Goal: Transaction & Acquisition: Purchase product/service

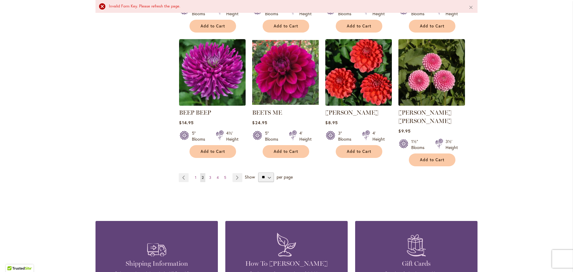
scroll to position [498, 0]
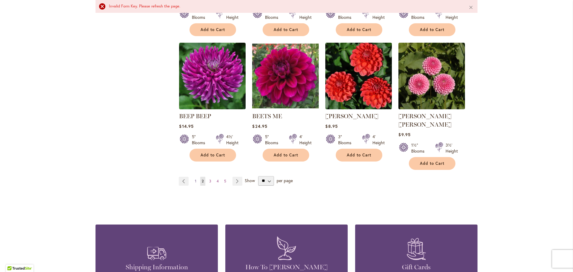
click at [195, 179] on span "1" at bounding box center [195, 181] width 1 height 4
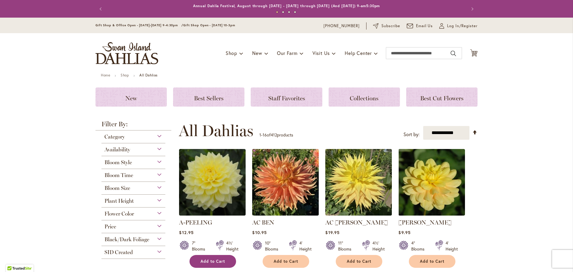
click at [221, 262] on span "Add to Cart" at bounding box center [213, 261] width 24 height 5
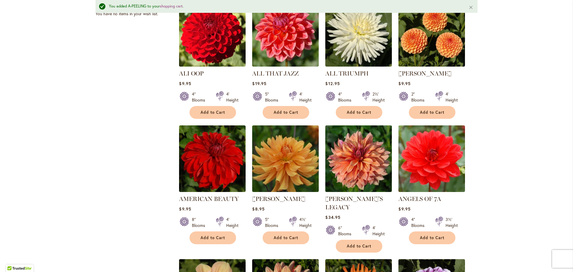
scroll to position [291, 0]
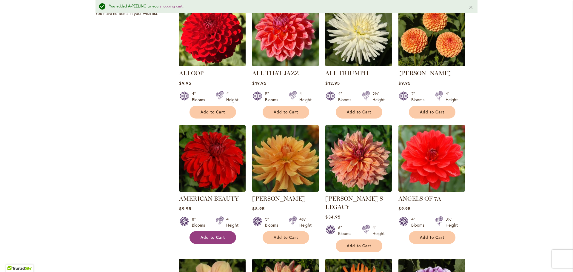
click at [223, 236] on button "Add to Cart" at bounding box center [213, 237] width 47 height 13
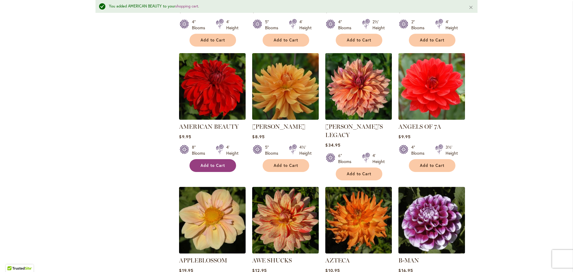
scroll to position [362, 0]
click at [445, 170] on button "Add to Cart" at bounding box center [432, 165] width 47 height 13
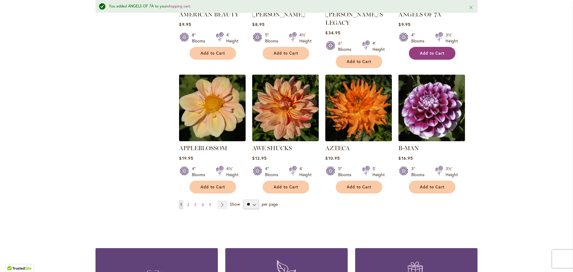
scroll to position [477, 0]
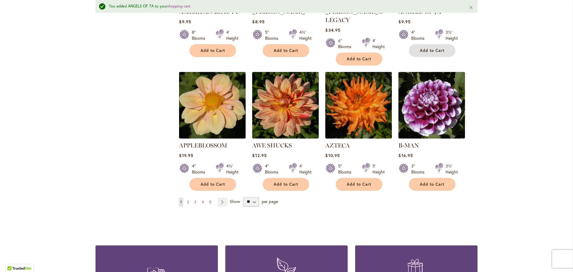
click at [187, 200] on span "2" at bounding box center [188, 202] width 2 height 4
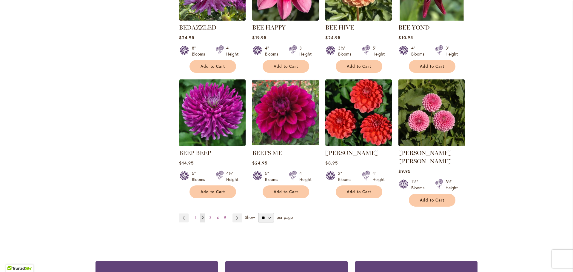
scroll to position [449, 0]
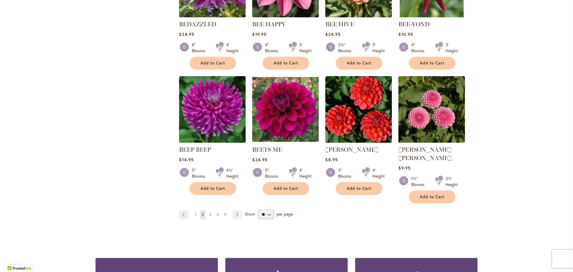
click at [210, 210] on link "Page 3" at bounding box center [210, 214] width 5 height 9
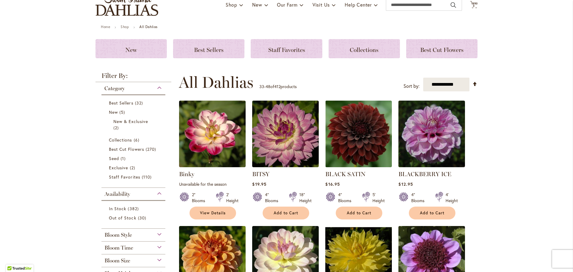
scroll to position [50, 0]
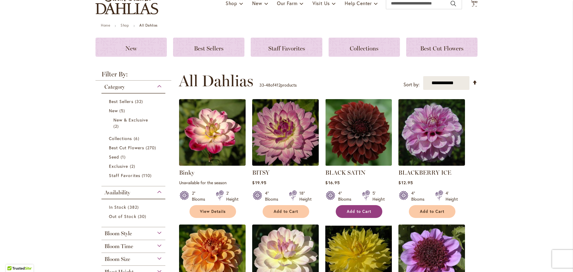
click at [373, 215] on button "Add to Cart" at bounding box center [359, 211] width 47 height 13
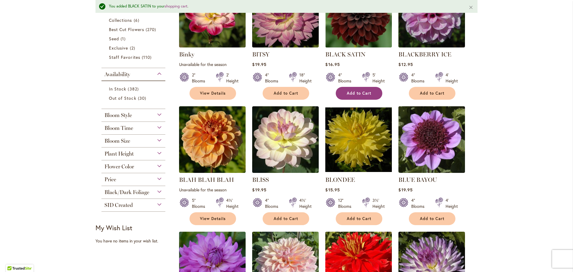
scroll to position [188, 0]
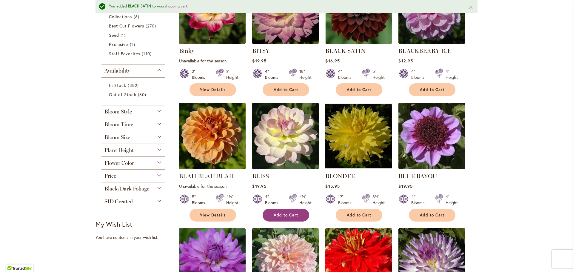
click at [290, 215] on span "Add to Cart" at bounding box center [286, 215] width 24 height 5
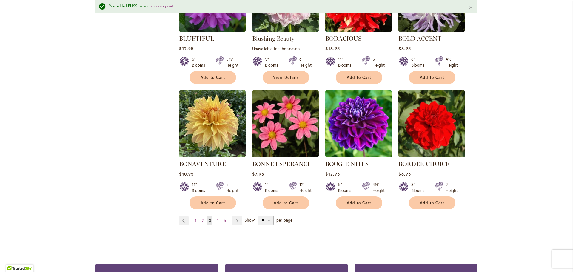
scroll to position [451, 0]
click at [368, 206] on button "Add to Cart" at bounding box center [359, 202] width 47 height 13
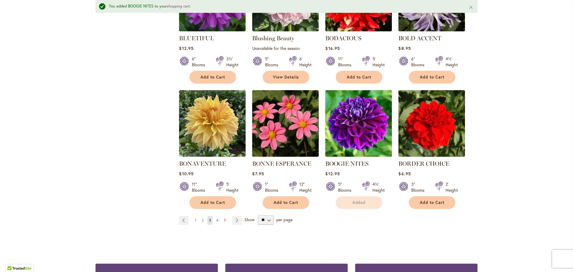
click at [216, 219] on span "4" at bounding box center [217, 220] width 2 height 4
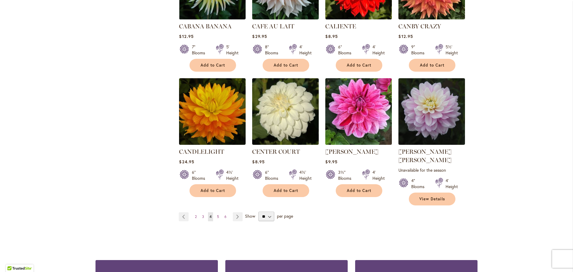
scroll to position [456, 0]
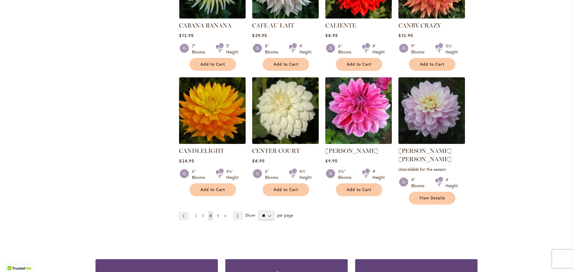
click at [216, 211] on link "Page 5" at bounding box center [218, 215] width 5 height 9
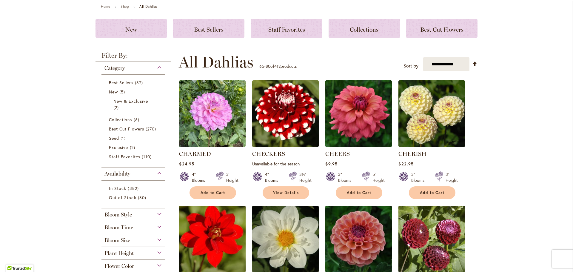
scroll to position [70, 0]
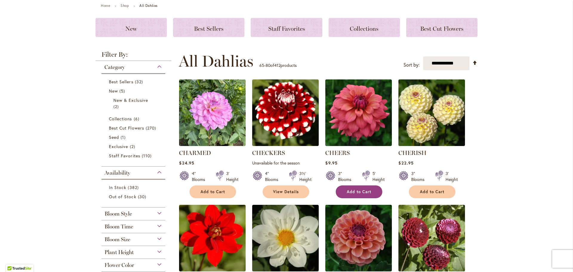
click at [368, 193] on span "Add to Cart" at bounding box center [359, 191] width 24 height 5
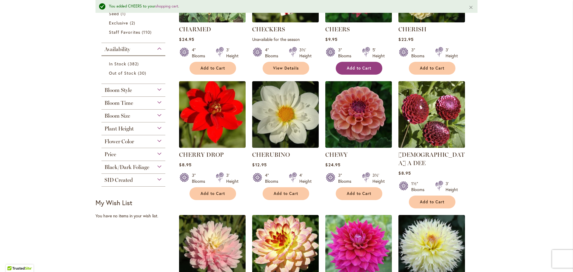
scroll to position [213, 0]
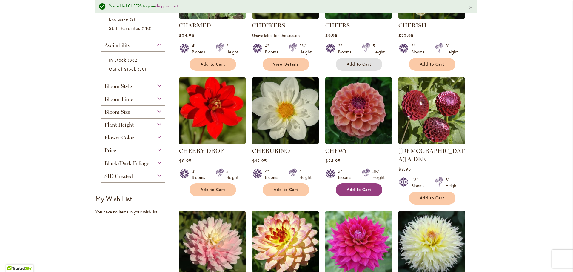
click at [364, 191] on button "Add to Cart" at bounding box center [359, 189] width 47 height 13
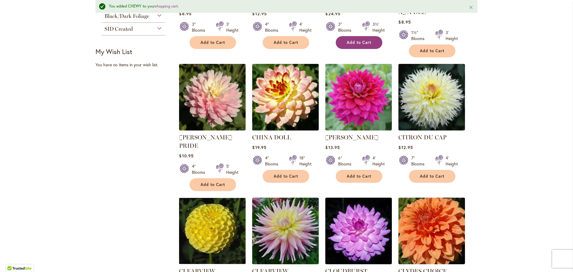
scroll to position [362, 0]
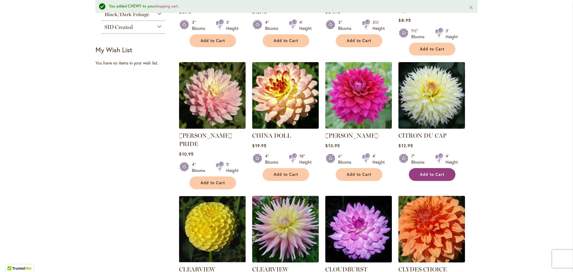
click at [437, 172] on span "Add to Cart" at bounding box center [432, 174] width 24 height 5
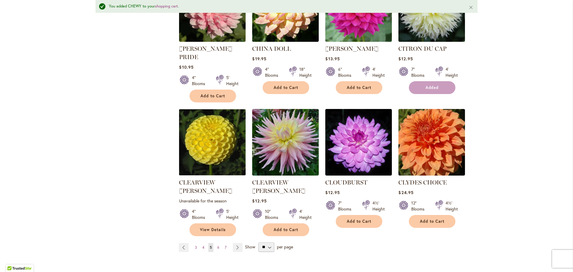
scroll to position [455, 0]
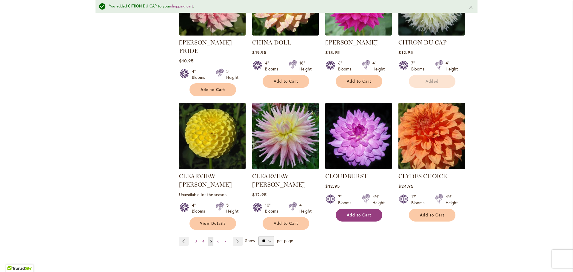
click at [372, 209] on button "Add to Cart" at bounding box center [359, 215] width 47 height 13
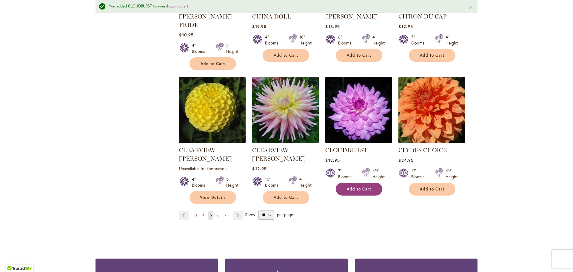
scroll to position [502, 0]
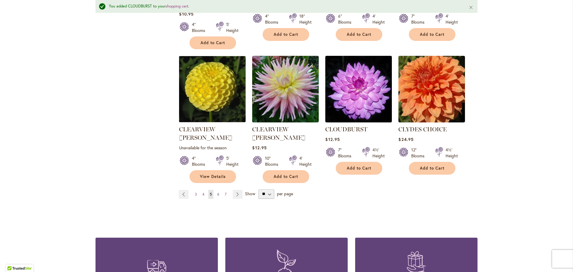
click at [217, 190] on link "Page 6" at bounding box center [218, 194] width 5 height 9
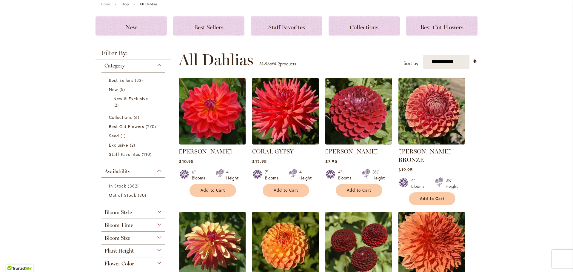
scroll to position [75, 0]
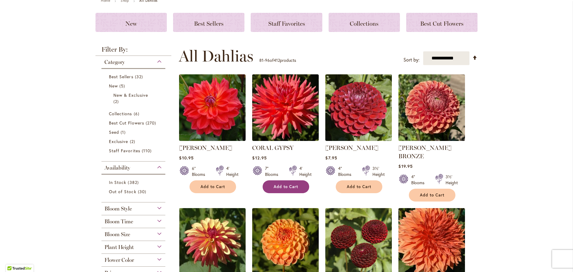
click at [289, 188] on span "Add to Cart" at bounding box center [286, 186] width 24 height 5
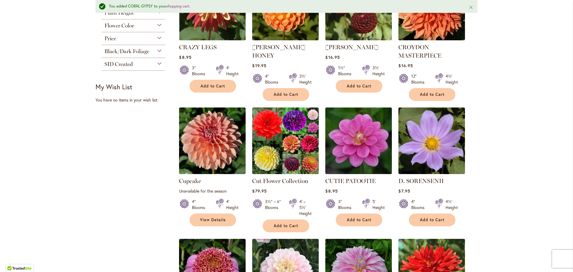
scroll to position [325, 0]
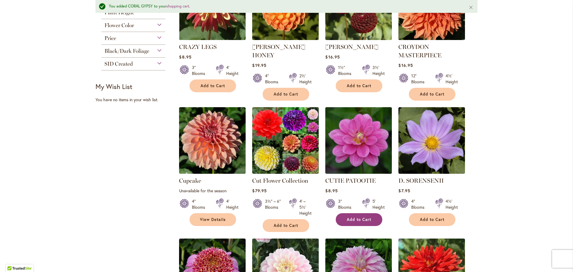
click at [376, 213] on button "Add to Cart" at bounding box center [359, 219] width 47 height 13
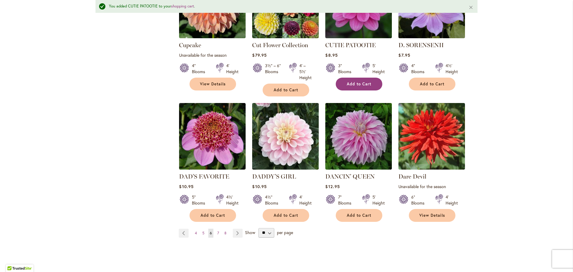
scroll to position [469, 0]
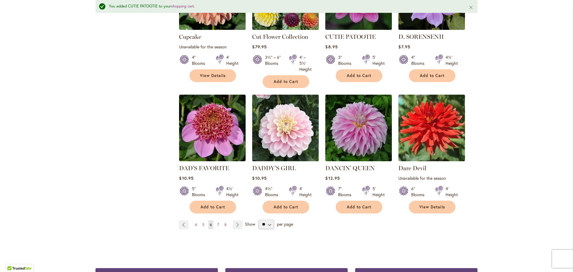
click at [217, 220] on link "Page 7" at bounding box center [218, 224] width 5 height 9
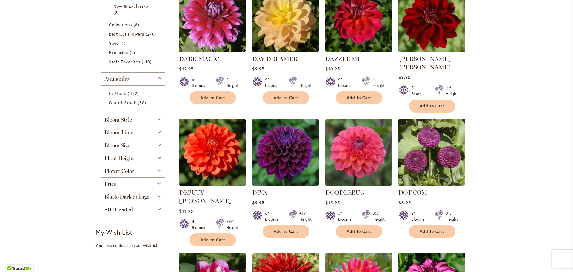
scroll to position [167, 0]
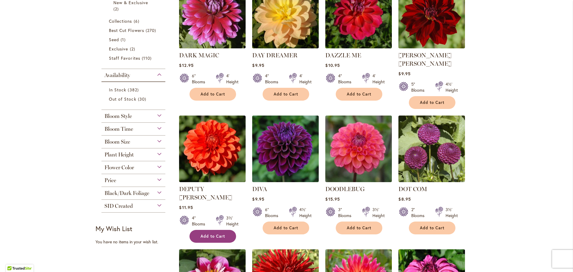
click at [222, 230] on button "Add to Cart" at bounding box center [213, 236] width 47 height 13
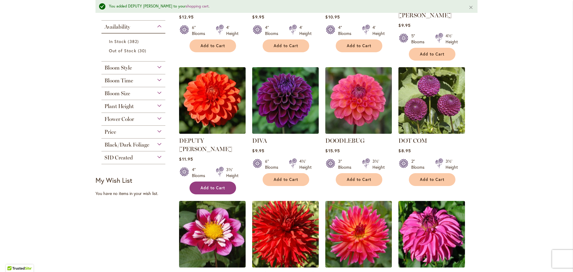
scroll to position [233, 0]
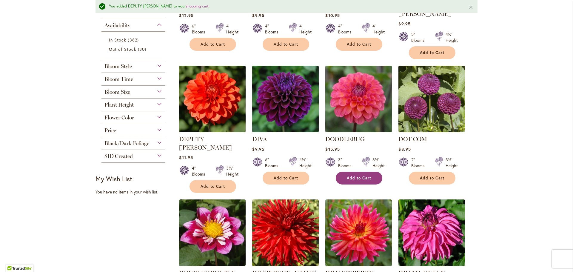
click at [374, 173] on button "Add to Cart" at bounding box center [359, 178] width 47 height 13
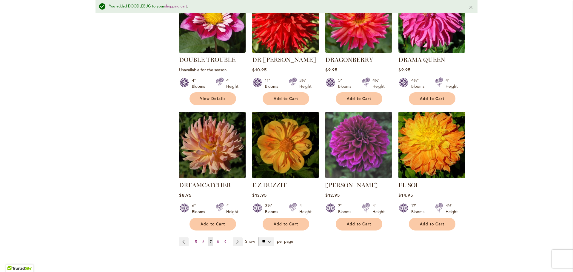
scroll to position [450, 0]
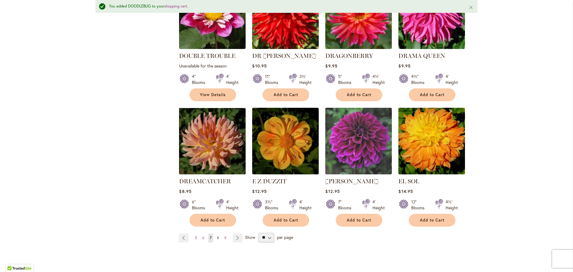
click at [217, 236] on span "8" at bounding box center [218, 238] width 2 height 4
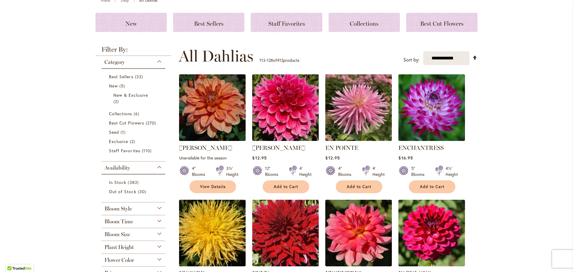
scroll to position [78, 0]
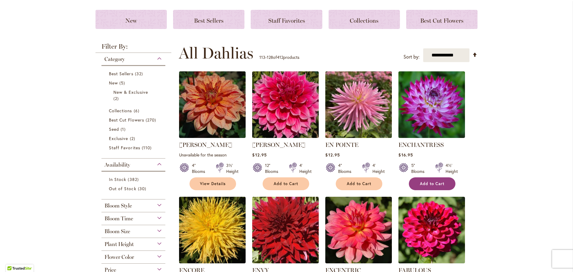
click at [446, 189] on button "Add to Cart" at bounding box center [432, 183] width 47 height 13
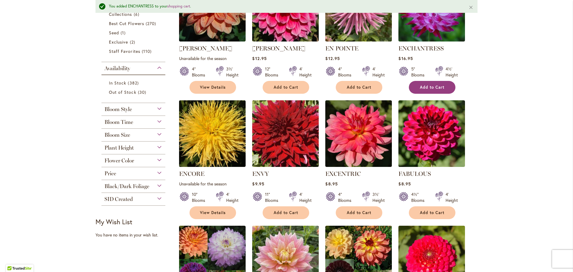
scroll to position [200, 0]
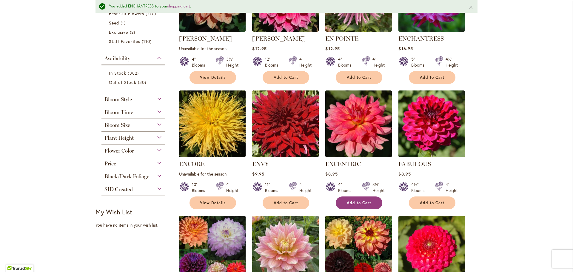
click at [369, 206] on button "Add to Cart" at bounding box center [359, 202] width 47 height 13
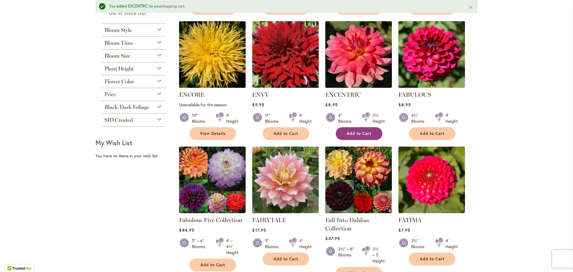
scroll to position [265, 0]
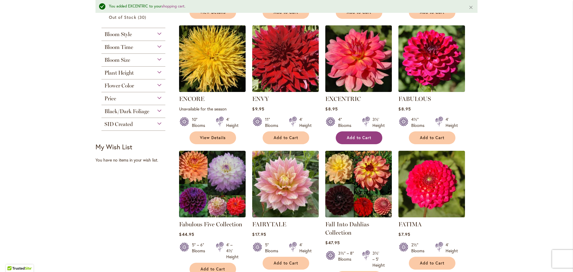
click at [370, 139] on button "Add to Cart" at bounding box center [359, 137] width 47 height 13
click at [440, 139] on button "Add to Cart" at bounding box center [432, 137] width 47 height 13
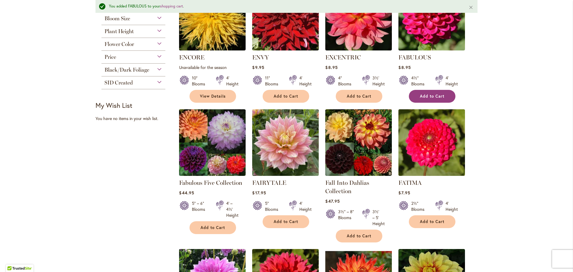
scroll to position [308, 0]
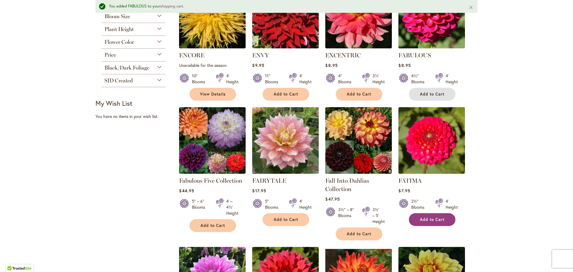
click at [442, 223] on button "Add to Cart" at bounding box center [432, 219] width 47 height 13
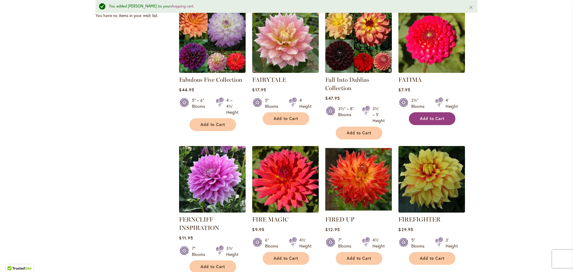
scroll to position [419, 0]
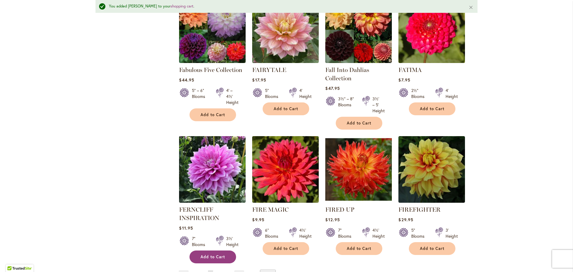
click at [223, 256] on button "Add to Cart" at bounding box center [213, 257] width 47 height 13
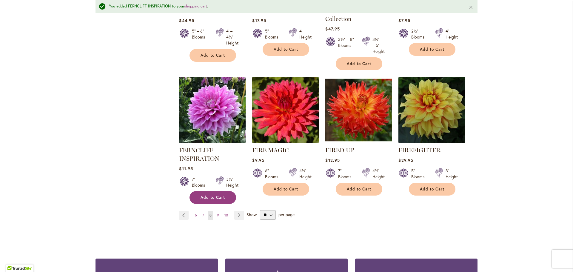
scroll to position [479, 0]
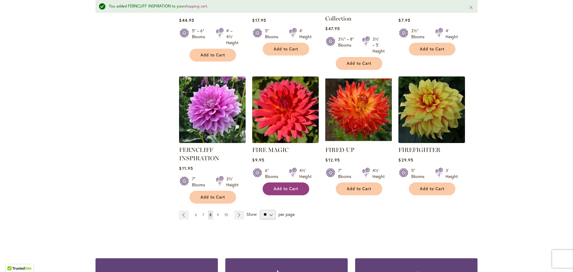
click at [292, 188] on span "Add to Cart" at bounding box center [286, 188] width 24 height 5
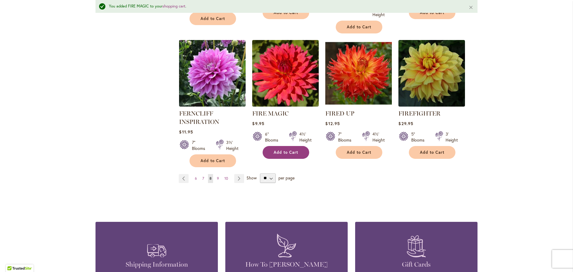
scroll to position [517, 0]
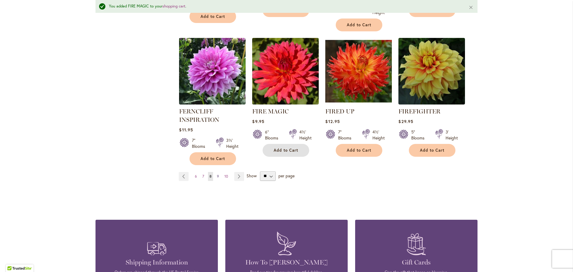
click at [216, 177] on link "Page 9" at bounding box center [218, 176] width 5 height 9
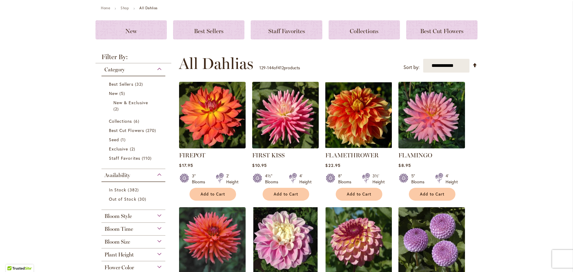
scroll to position [71, 0]
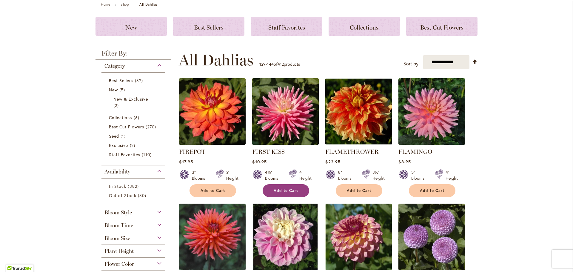
click at [294, 195] on button "Add to Cart" at bounding box center [286, 190] width 47 height 13
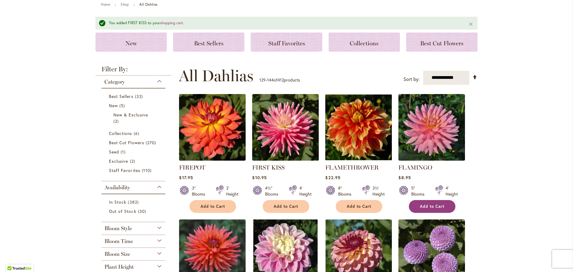
click at [440, 208] on span "Add to Cart" at bounding box center [432, 206] width 24 height 5
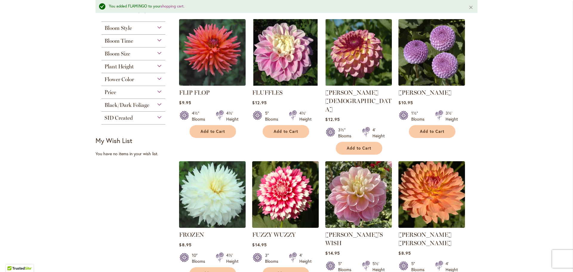
scroll to position [274, 0]
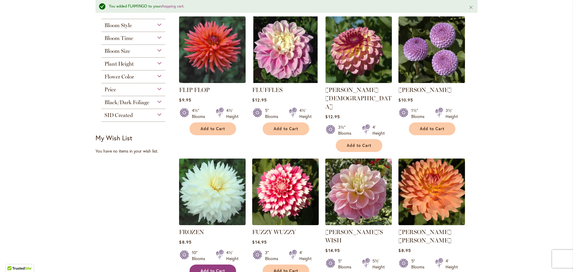
click at [222, 268] on span "Add to Cart" at bounding box center [213, 270] width 24 height 5
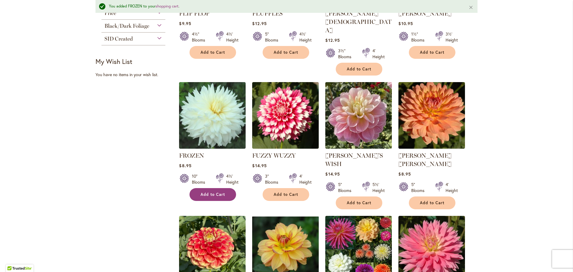
scroll to position [351, 0]
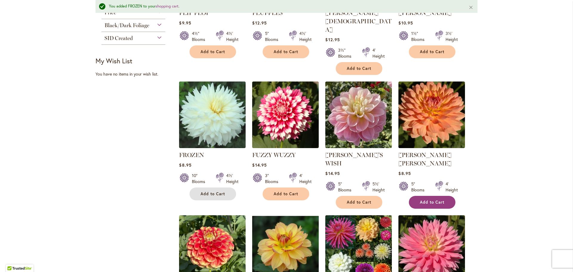
click at [439, 200] on span "Add to Cart" at bounding box center [432, 202] width 24 height 5
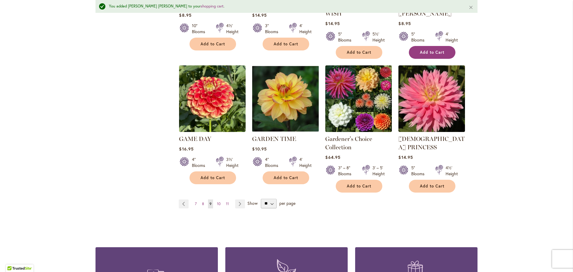
scroll to position [503, 0]
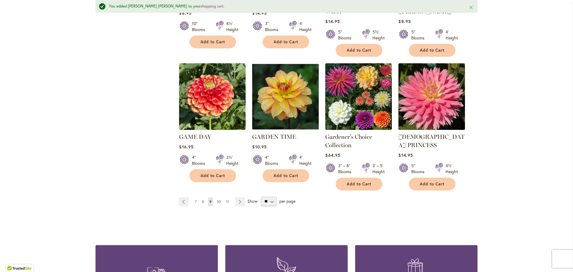
click at [217, 199] on span "10" at bounding box center [219, 201] width 4 height 4
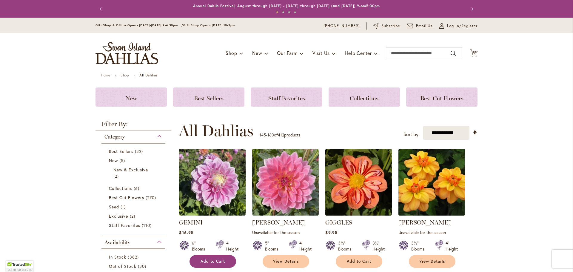
click at [219, 258] on button "Add to Cart" at bounding box center [213, 261] width 47 height 13
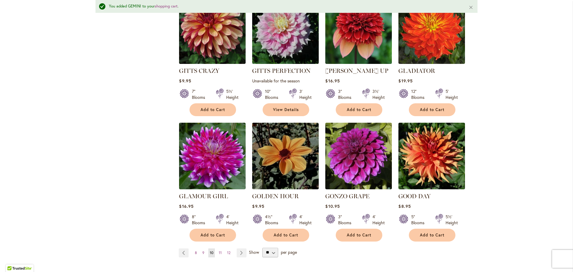
scroll to position [432, 0]
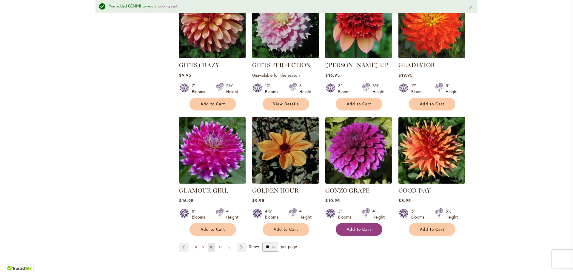
click at [368, 227] on span "Add to Cart" at bounding box center [359, 229] width 24 height 5
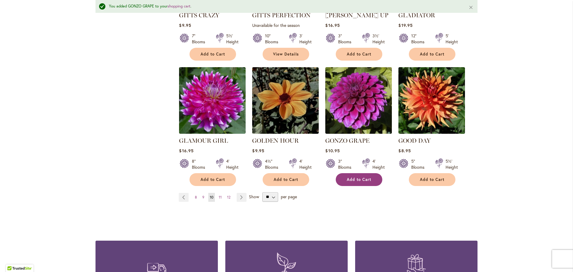
scroll to position [483, 0]
click at [219, 195] on span "11" at bounding box center [220, 197] width 3 height 4
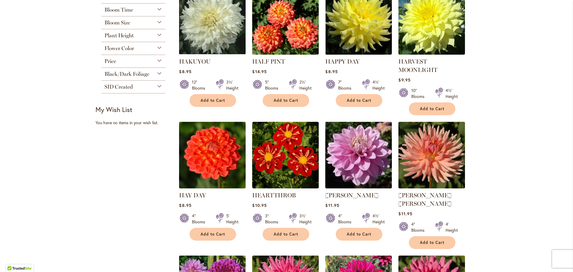
scroll to position [294, 0]
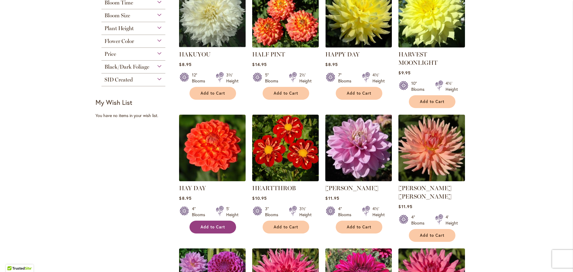
click at [218, 231] on button "Add to Cart" at bounding box center [213, 227] width 47 height 13
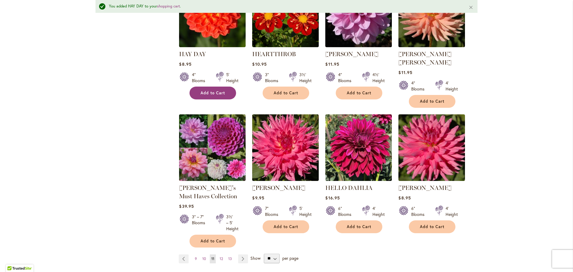
scroll to position [453, 0]
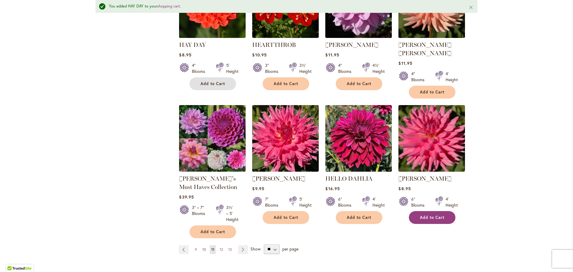
click at [450, 211] on button "Add to Cart" at bounding box center [432, 217] width 47 height 13
click at [218, 245] on link "Page 12" at bounding box center [221, 249] width 6 height 9
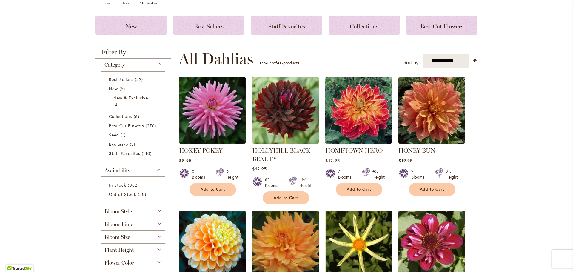
scroll to position [74, 0]
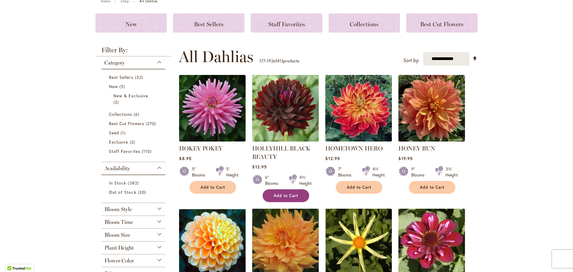
click at [294, 201] on button "Add to Cart" at bounding box center [286, 195] width 47 height 13
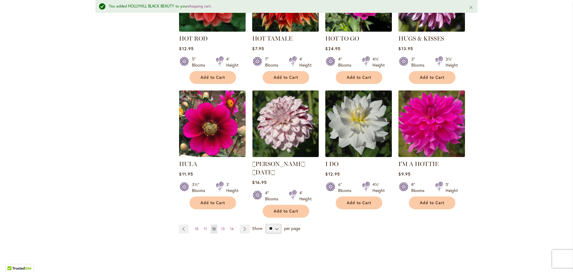
scroll to position [460, 0]
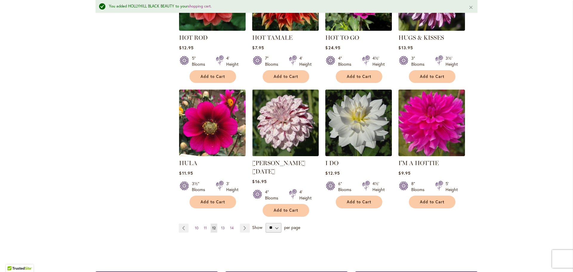
click at [221, 226] on span "13" at bounding box center [223, 228] width 4 height 4
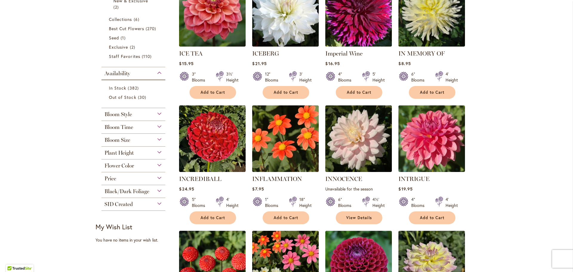
scroll to position [170, 0]
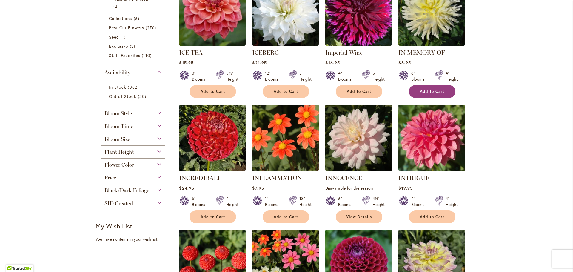
click at [445, 92] on button "Add to Cart" at bounding box center [432, 91] width 47 height 13
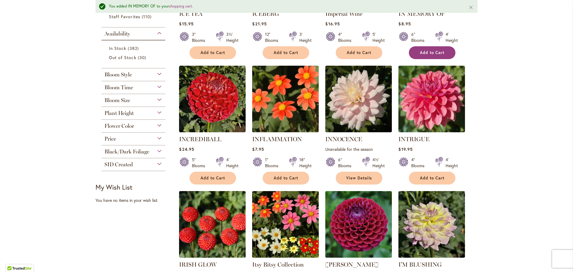
scroll to position [228, 0]
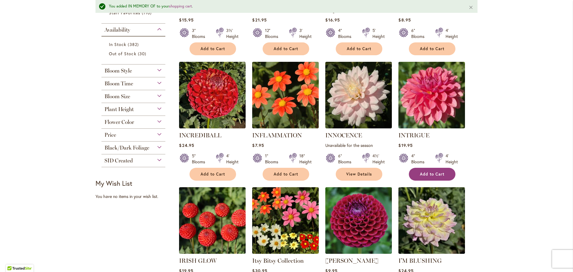
click at [442, 172] on span "Add to Cart" at bounding box center [432, 174] width 24 height 5
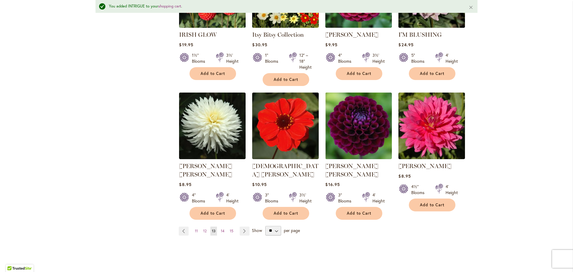
scroll to position [455, 0]
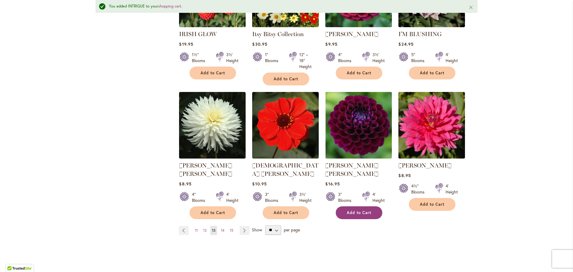
click at [366, 208] on button "Add to Cart" at bounding box center [359, 212] width 47 height 13
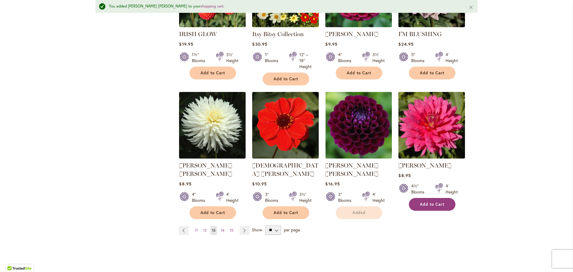
click at [445, 206] on button "Add to Cart" at bounding box center [432, 204] width 47 height 13
click at [221, 228] on span "14" at bounding box center [223, 230] width 4 height 4
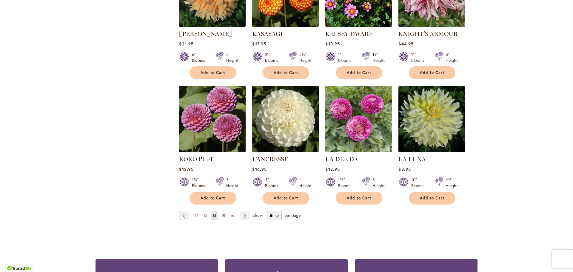
scroll to position [454, 0]
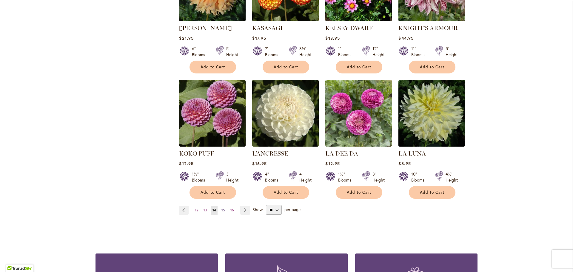
click at [223, 207] on link "Page 15" at bounding box center [223, 210] width 7 height 9
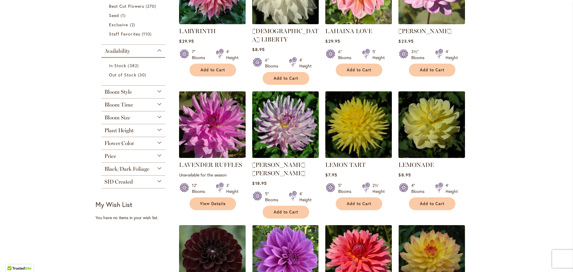
scroll to position [207, 0]
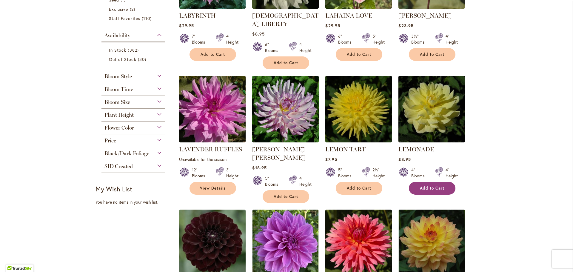
click at [442, 186] on span "Add to Cart" at bounding box center [432, 188] width 24 height 5
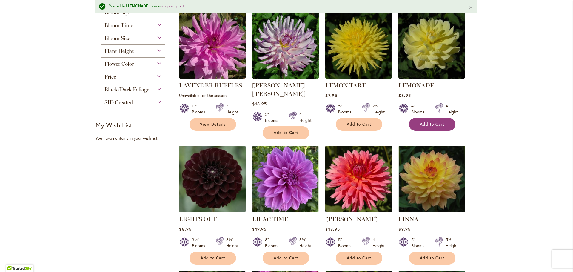
scroll to position [288, 0]
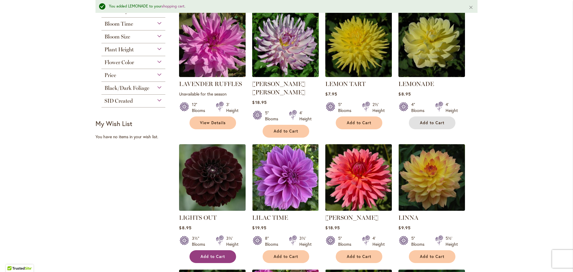
click at [220, 250] on button "Add to Cart" at bounding box center [213, 256] width 47 height 13
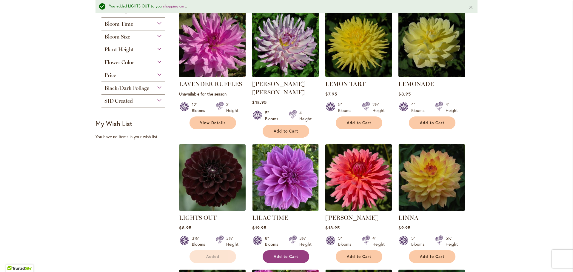
click at [294, 254] on span "Add to Cart" at bounding box center [286, 256] width 24 height 5
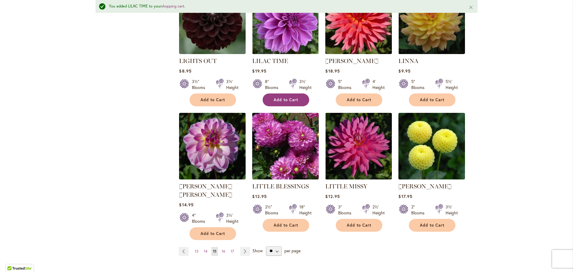
scroll to position [445, 0]
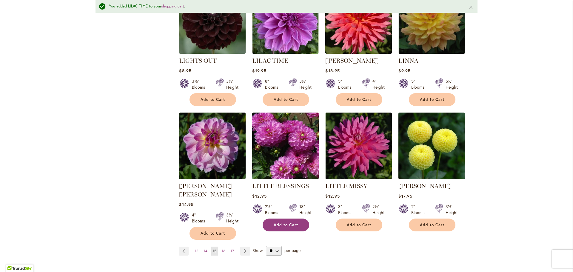
click at [296, 219] on button "Add to Cart" at bounding box center [286, 225] width 47 height 13
click at [220, 247] on link "Page 16" at bounding box center [223, 251] width 7 height 9
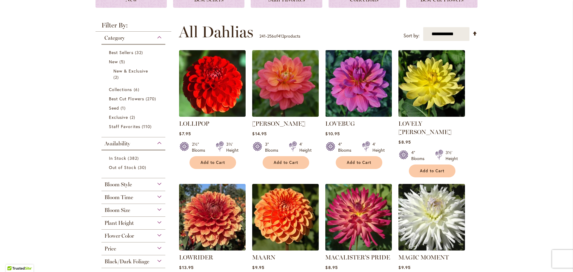
scroll to position [103, 0]
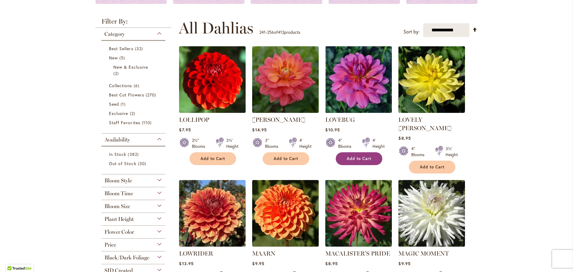
click at [371, 161] on button "Add to Cart" at bounding box center [359, 158] width 47 height 13
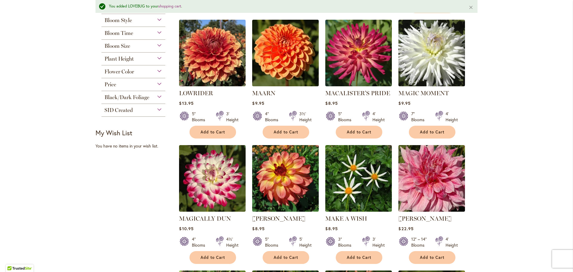
scroll to position [280, 0]
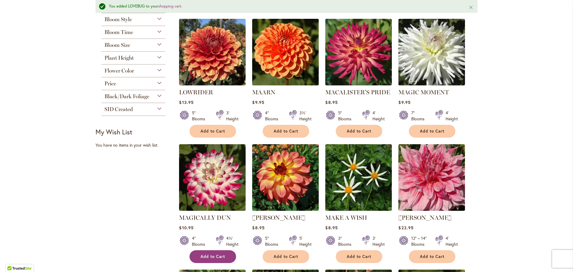
click at [216, 252] on button "Add to Cart" at bounding box center [213, 256] width 47 height 13
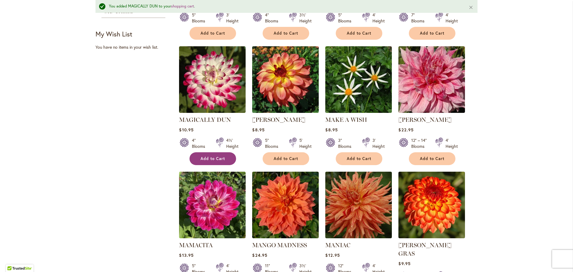
scroll to position [393, 0]
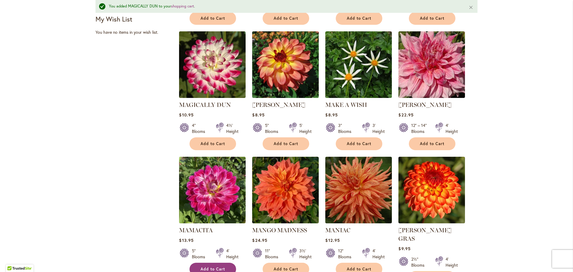
click at [225, 263] on button "Add to Cart" at bounding box center [213, 269] width 47 height 13
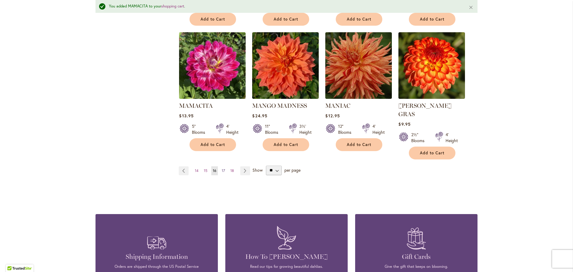
click at [223, 166] on link "Page 17" at bounding box center [223, 170] width 6 height 9
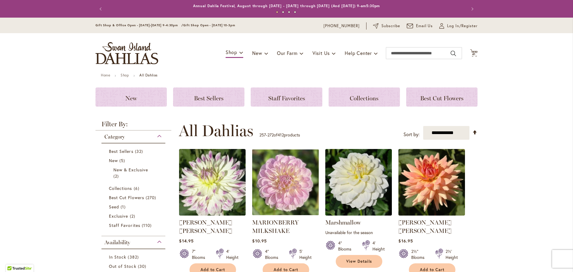
scroll to position [126, 0]
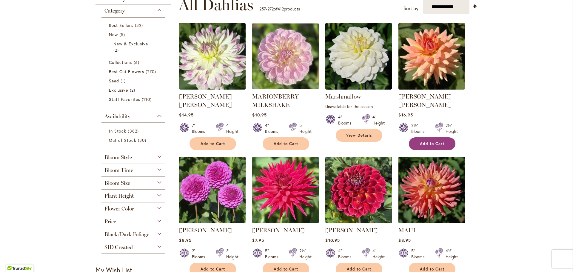
click at [447, 137] on button "Add to Cart" at bounding box center [432, 143] width 47 height 13
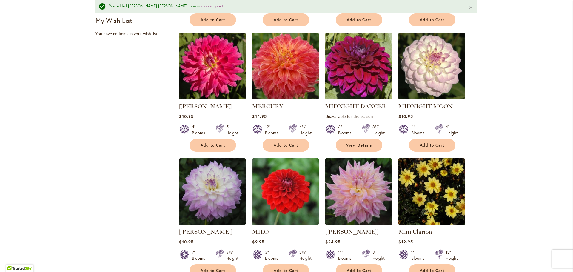
scroll to position [392, 0]
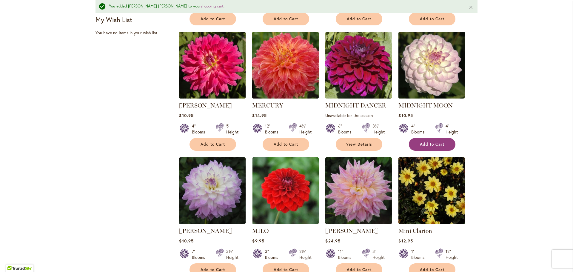
click at [445, 145] on button "Add to Cart" at bounding box center [432, 144] width 47 height 13
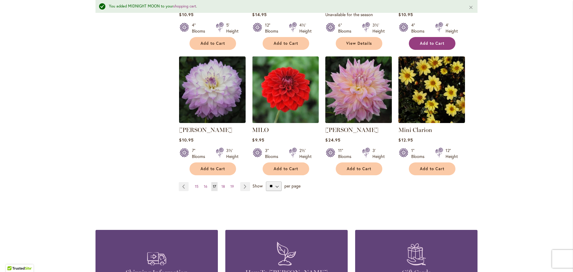
scroll to position [507, 0]
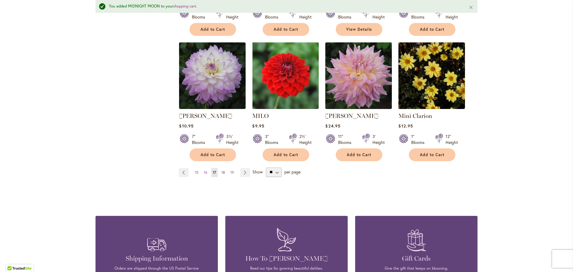
click at [220, 173] on link "Page 18" at bounding box center [223, 172] width 7 height 9
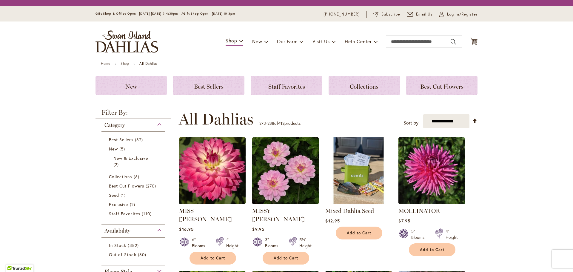
scroll to position [126, 0]
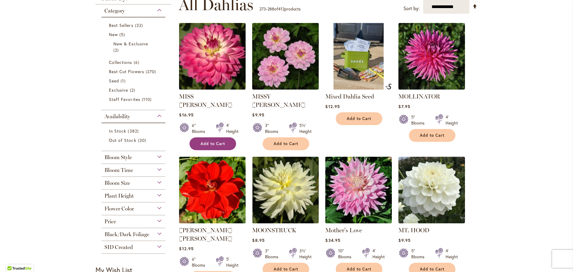
click at [219, 141] on span "Add to Cart" at bounding box center [213, 143] width 24 height 5
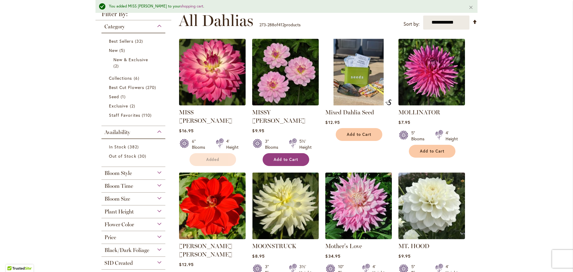
click at [290, 157] on span "Add to Cart" at bounding box center [286, 159] width 24 height 5
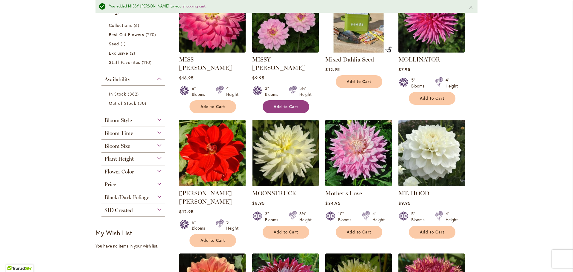
scroll to position [185, 0]
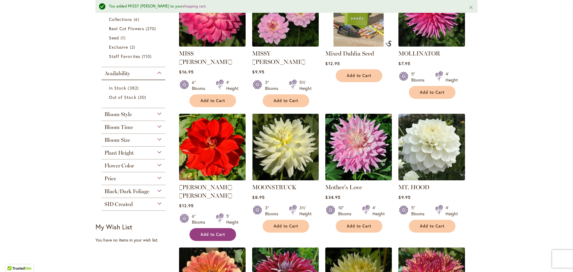
click at [227, 228] on button "Add to Cart" at bounding box center [213, 234] width 47 height 13
click at [291, 220] on button "Add to Cart" at bounding box center [286, 226] width 47 height 13
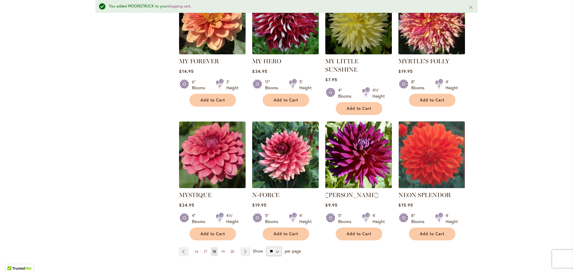
scroll to position [462, 0]
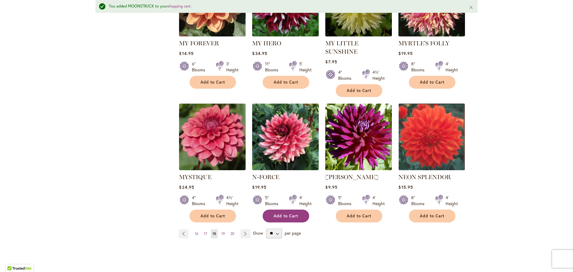
click at [297, 210] on button "Add to Cart" at bounding box center [286, 216] width 47 height 13
click at [222, 231] on span "19" at bounding box center [224, 233] width 4 height 4
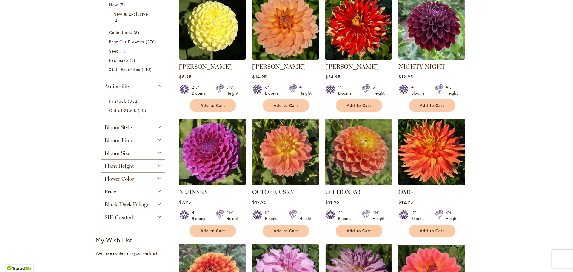
scroll to position [158, 0]
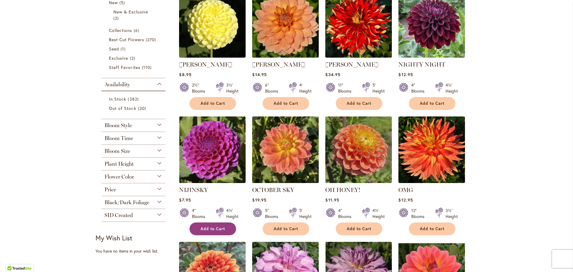
click at [222, 231] on button "Add to Cart" at bounding box center [213, 228] width 47 height 13
click at [296, 226] on button "Add to Cart" at bounding box center [286, 228] width 47 height 13
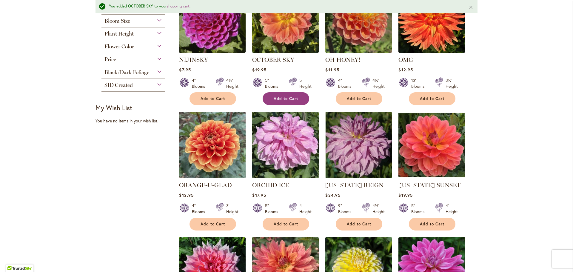
scroll to position [305, 0]
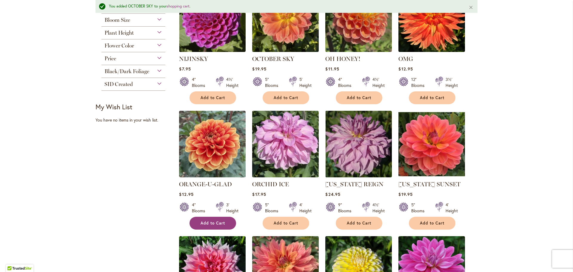
click at [225, 222] on button "Add to Cart" at bounding box center [213, 223] width 47 height 13
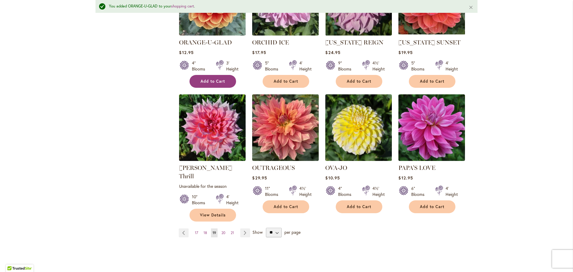
scroll to position [452, 0]
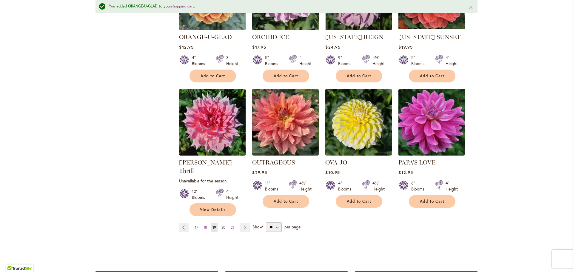
click at [223, 223] on link "Page 20" at bounding box center [223, 227] width 7 height 9
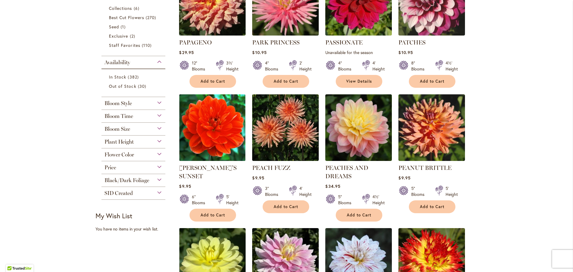
scroll to position [183, 0]
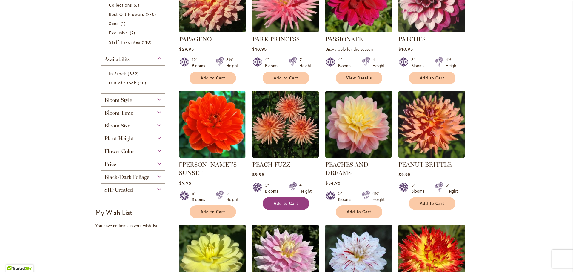
click at [293, 207] on button "Add to Cart" at bounding box center [286, 203] width 47 height 13
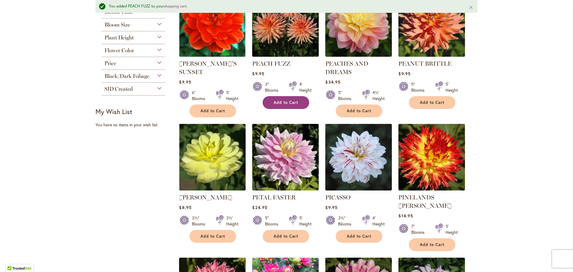
scroll to position [301, 0]
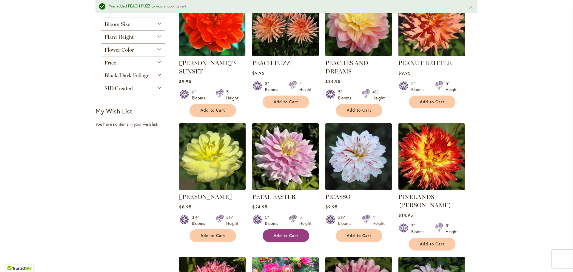
click at [299, 236] on button "Add to Cart" at bounding box center [286, 235] width 47 height 13
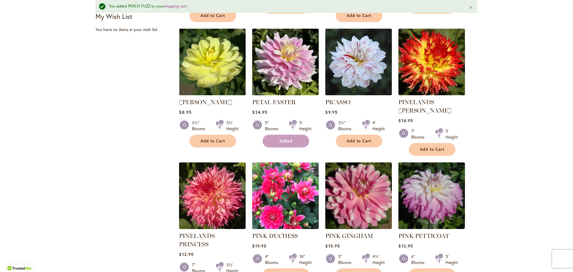
scroll to position [396, 0]
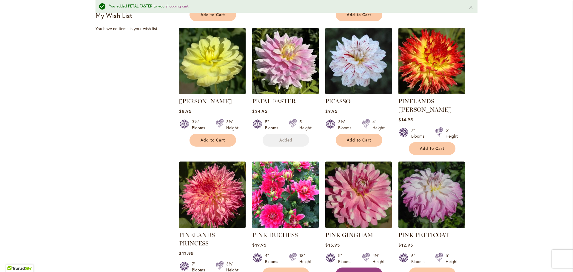
click at [363, 271] on span "Add to Cart" at bounding box center [359, 273] width 24 height 5
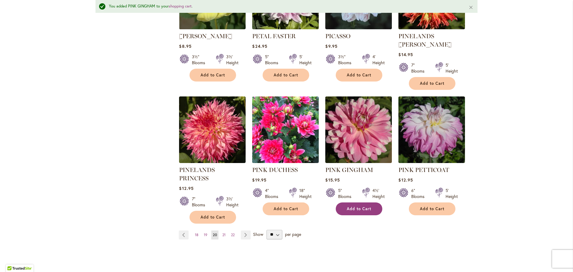
scroll to position [463, 0]
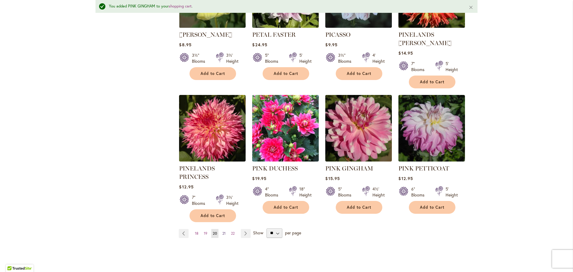
click at [222, 229] on link "Page 21" at bounding box center [224, 233] width 6 height 9
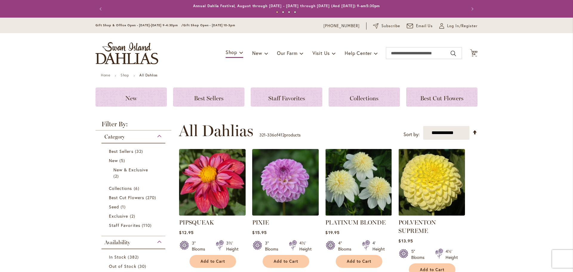
scroll to position [126, 0]
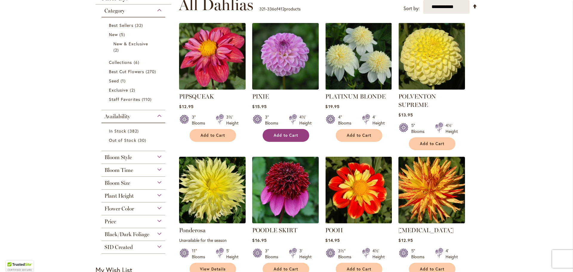
click at [289, 136] on span "Add to Cart" at bounding box center [286, 135] width 24 height 5
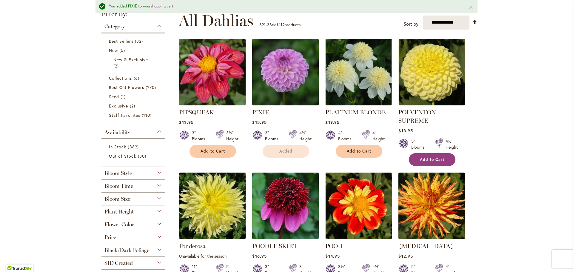
click at [437, 153] on button "Add to Cart" at bounding box center [432, 159] width 47 height 13
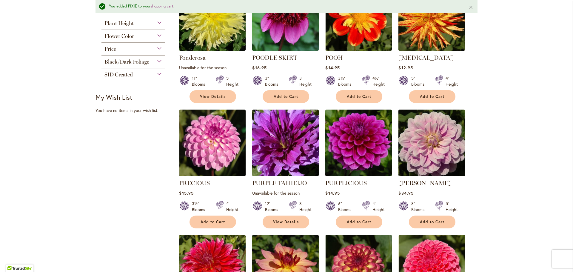
scroll to position [316, 0]
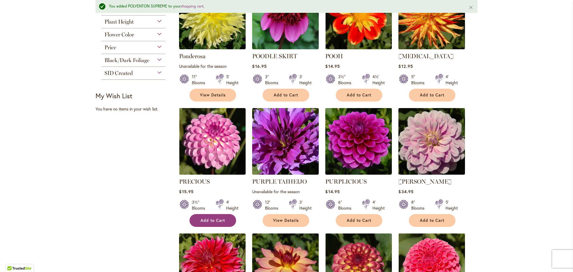
click at [216, 223] on button "Add to Cart" at bounding box center [213, 220] width 47 height 13
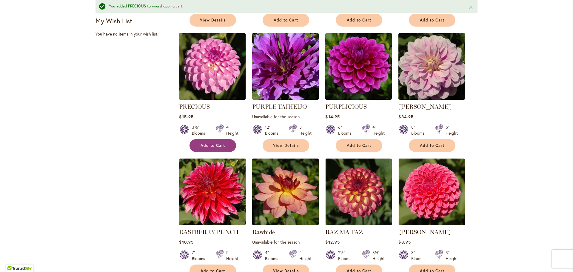
scroll to position [392, 0]
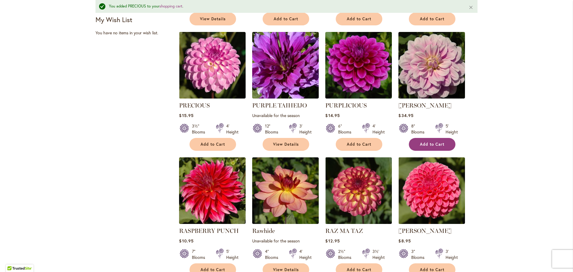
click at [450, 143] on button "Add to Cart" at bounding box center [432, 144] width 47 height 13
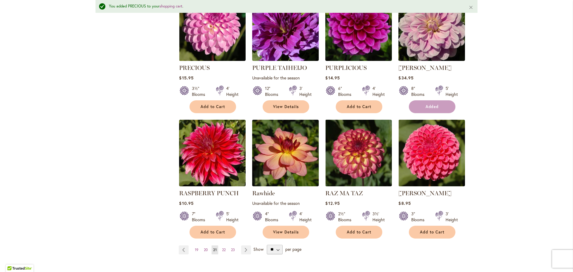
scroll to position [432, 0]
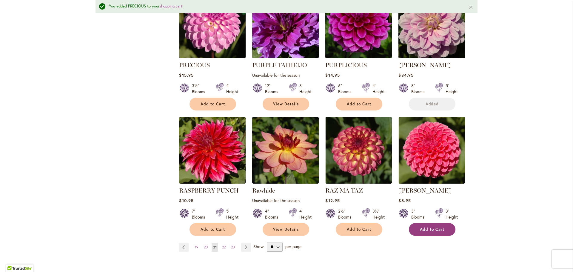
click at [445, 229] on button "Add to Cart" at bounding box center [432, 229] width 47 height 13
click at [222, 250] on link "Page 22" at bounding box center [224, 247] width 7 height 9
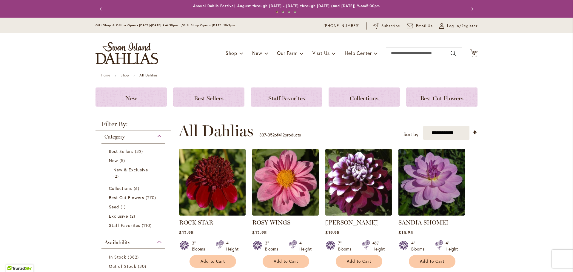
scroll to position [44, 0]
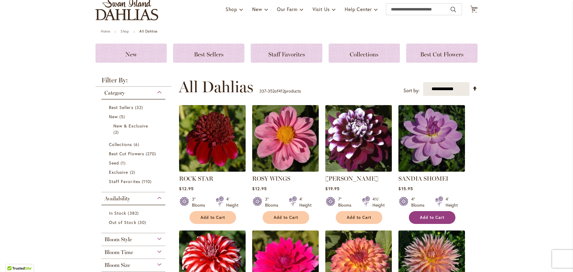
click at [442, 219] on span "Add to Cart" at bounding box center [432, 217] width 24 height 5
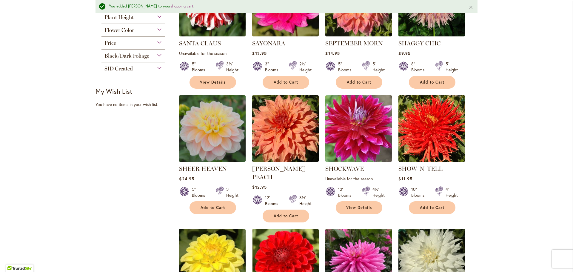
scroll to position [342, 0]
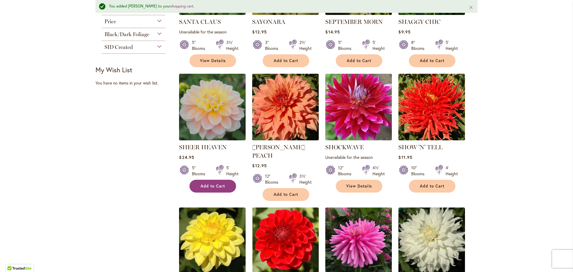
click at [221, 190] on button "Add to Cart" at bounding box center [213, 186] width 47 height 13
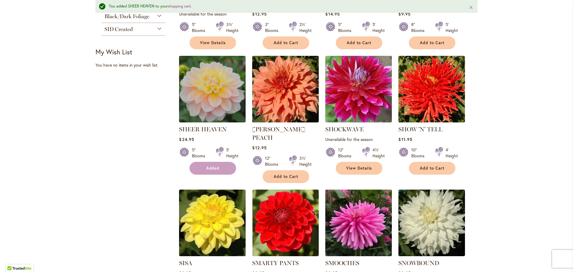
scroll to position [460, 0]
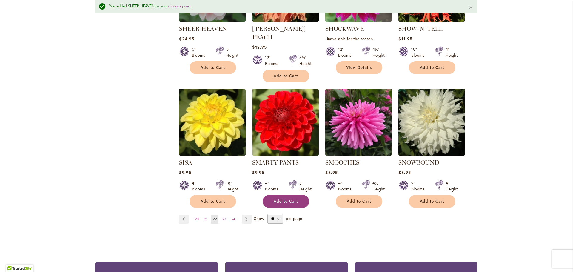
click at [292, 195] on button "Add to Cart" at bounding box center [286, 201] width 47 height 13
click at [363, 199] on span "Add to Cart" at bounding box center [359, 201] width 24 height 5
click at [222, 217] on span "23" at bounding box center [224, 219] width 4 height 4
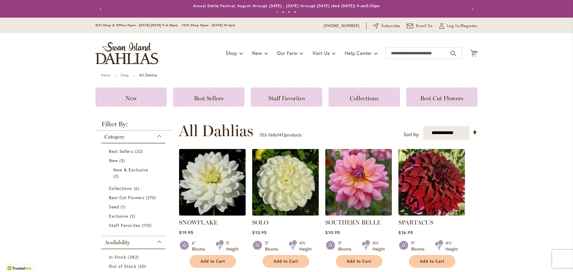
scroll to position [56, 0]
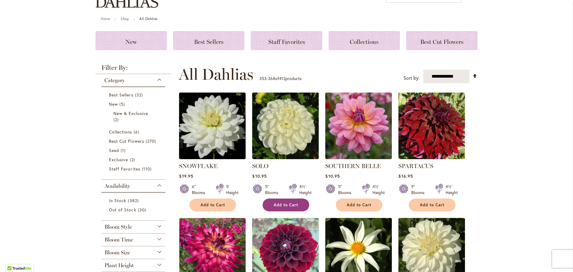
click at [292, 206] on span "Add to Cart" at bounding box center [286, 204] width 24 height 5
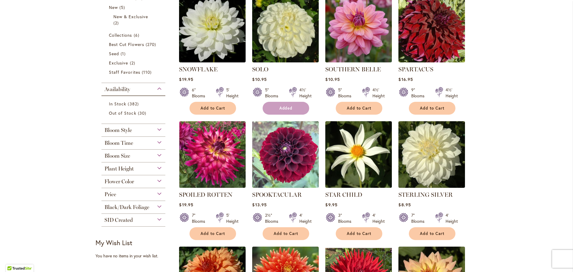
scroll to position [166, 0]
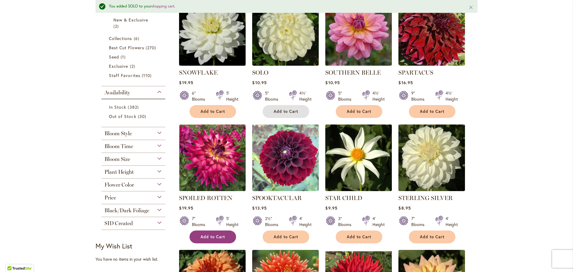
click at [225, 231] on button "Add to Cart" at bounding box center [213, 237] width 47 height 13
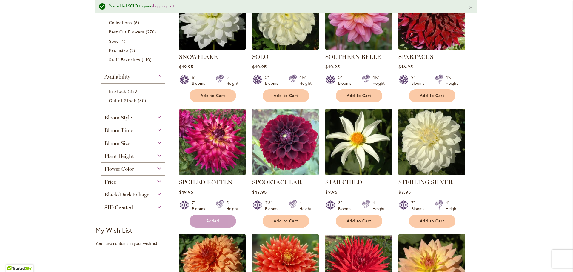
scroll to position [194, 0]
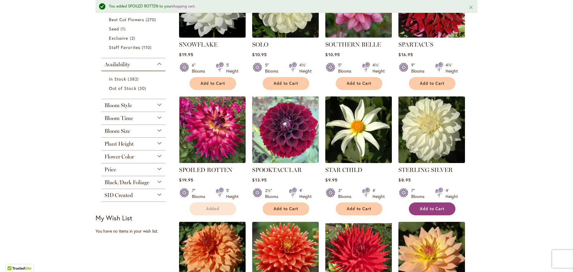
click at [437, 202] on button "Add to Cart" at bounding box center [432, 208] width 47 height 13
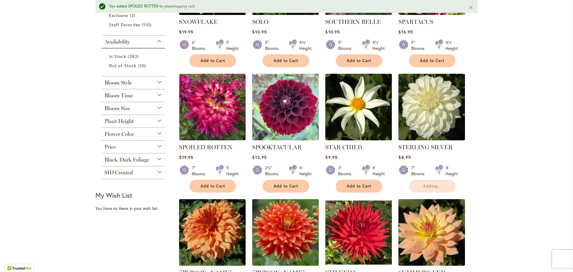
click at [438, 191] on form "Adding..." at bounding box center [432, 186] width 47 height 13
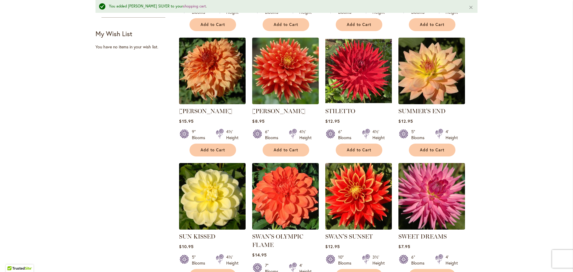
scroll to position [379, 0]
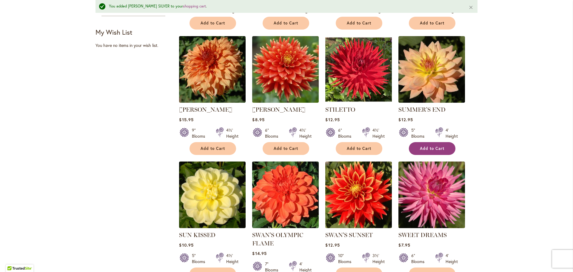
click at [440, 151] on button "Add to Cart" at bounding box center [432, 148] width 47 height 13
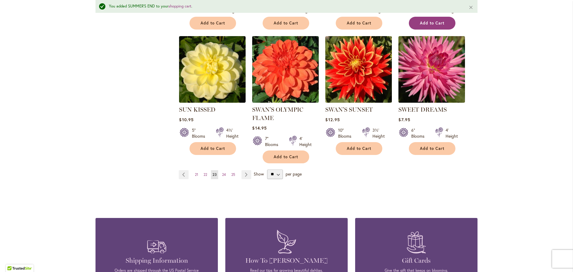
scroll to position [503, 0]
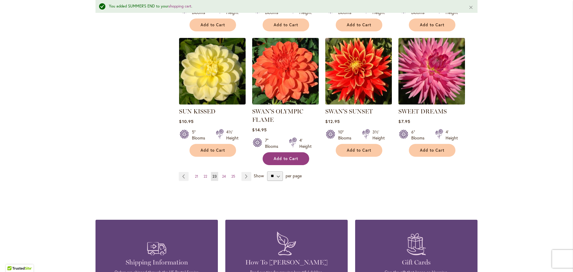
click at [298, 162] on button "Add to Cart" at bounding box center [286, 158] width 47 height 13
click at [223, 174] on span "24" at bounding box center [224, 176] width 4 height 4
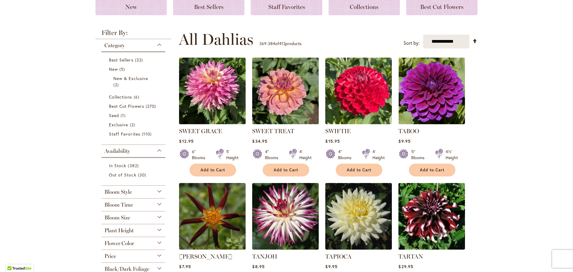
scroll to position [95, 0]
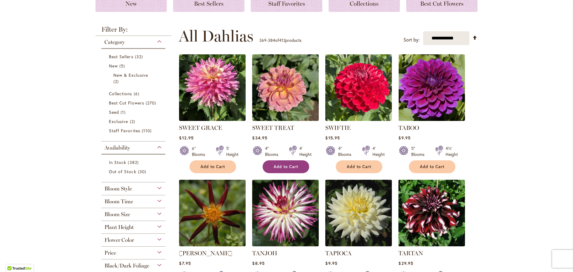
click at [296, 163] on button "Add to Cart" at bounding box center [286, 166] width 47 height 13
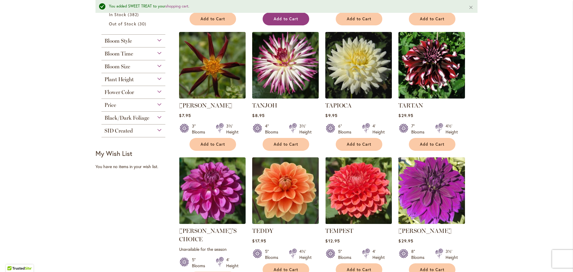
scroll to position [259, 0]
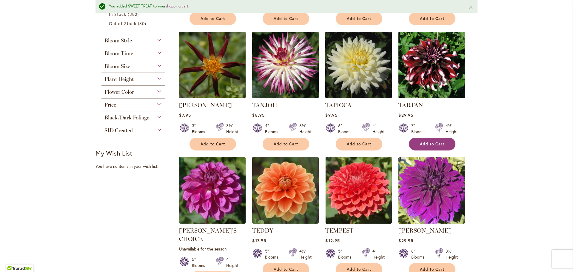
click at [447, 145] on button "Add to Cart" at bounding box center [432, 144] width 47 height 13
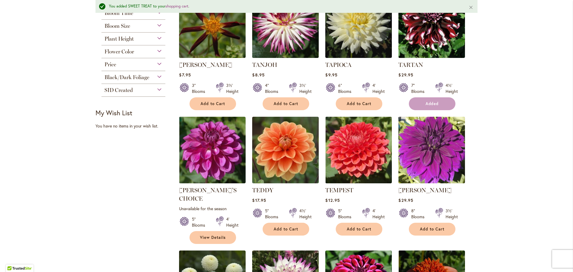
scroll to position [300, 0]
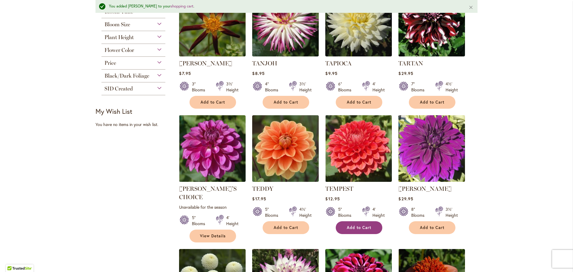
click at [374, 229] on button "Add to Cart" at bounding box center [359, 227] width 47 height 13
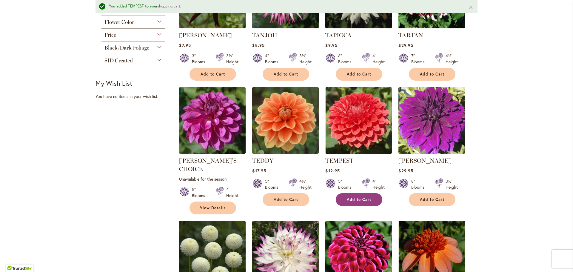
scroll to position [426, 0]
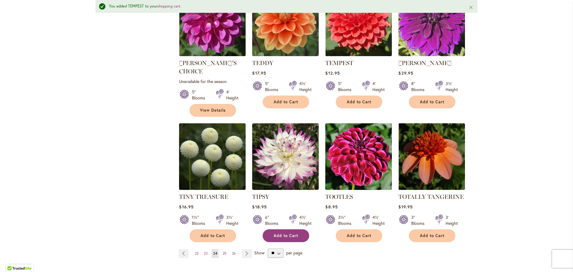
click at [299, 229] on button "Add to Cart" at bounding box center [286, 235] width 47 height 13
click at [364, 229] on button "Add to Cart" at bounding box center [359, 235] width 47 height 13
click at [223, 251] on span "25" at bounding box center [225, 253] width 4 height 4
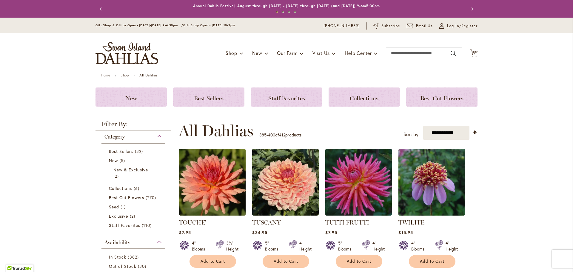
scroll to position [54, 0]
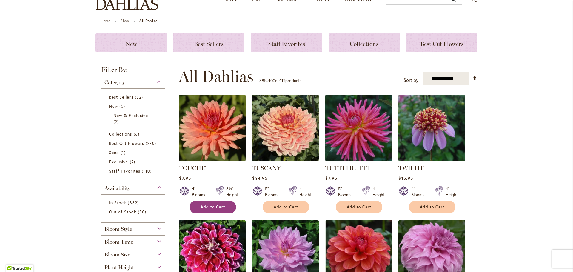
click at [221, 208] on span "Add to Cart" at bounding box center [213, 207] width 24 height 5
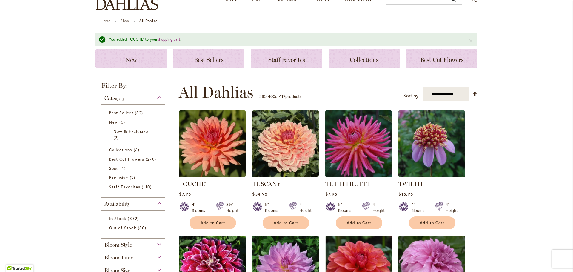
click at [291, 208] on div at bounding box center [293, 208] width 8 height 12
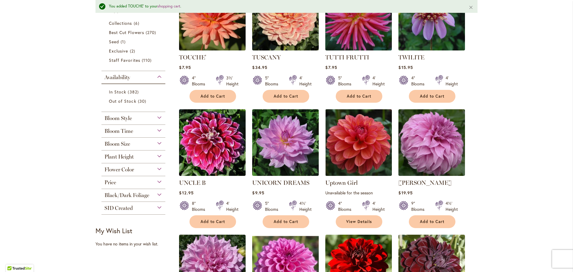
scroll to position [183, 0]
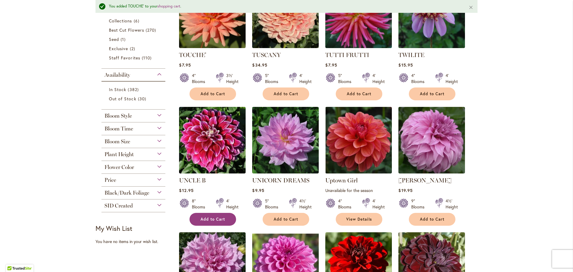
click at [224, 221] on button "Add to Cart" at bounding box center [213, 219] width 47 height 13
click at [294, 223] on button "Add to Cart" at bounding box center [286, 219] width 47 height 13
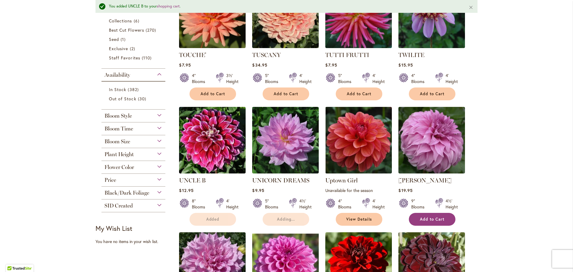
click at [441, 222] on button "Add to Cart" at bounding box center [432, 219] width 47 height 13
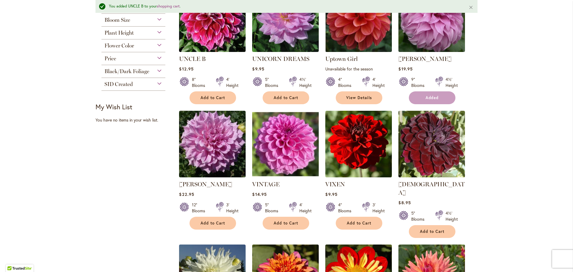
scroll to position [305, 0]
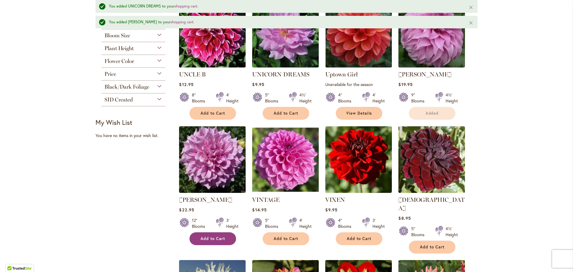
click at [223, 232] on button "Add to Cart" at bounding box center [213, 238] width 47 height 13
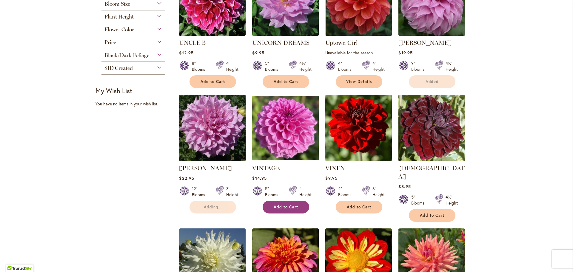
click at [296, 210] on span "Add to Cart" at bounding box center [286, 207] width 24 height 5
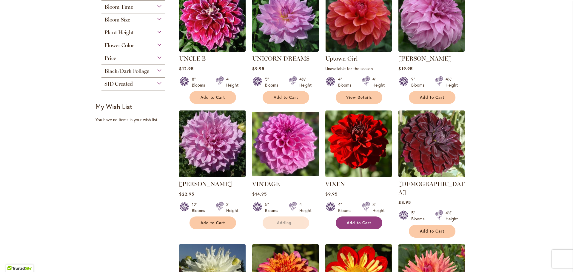
click at [365, 225] on button "Add to Cart" at bounding box center [359, 222] width 47 height 13
click at [438, 227] on button "Add to Cart" at bounding box center [432, 231] width 47 height 13
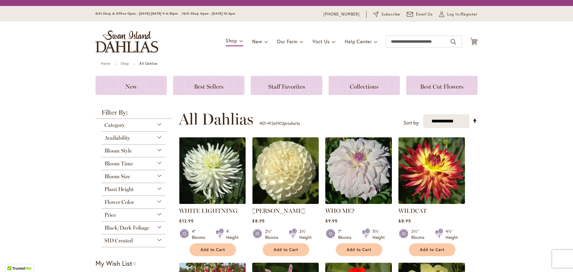
scroll to position [126, 0]
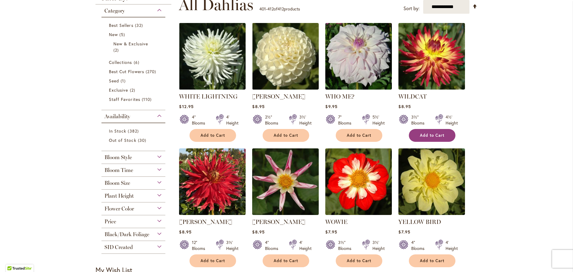
click at [438, 134] on span "Add to Cart" at bounding box center [432, 135] width 24 height 5
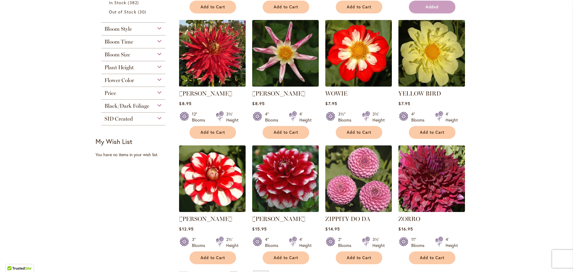
scroll to position [255, 0]
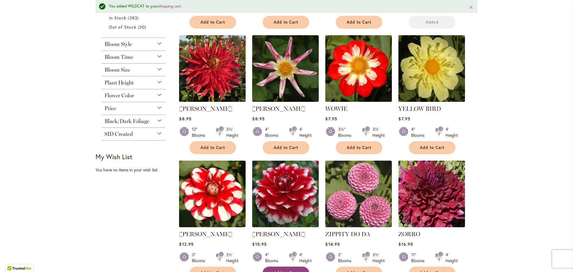
click at [301, 267] on button "Add to Cart" at bounding box center [286, 273] width 47 height 13
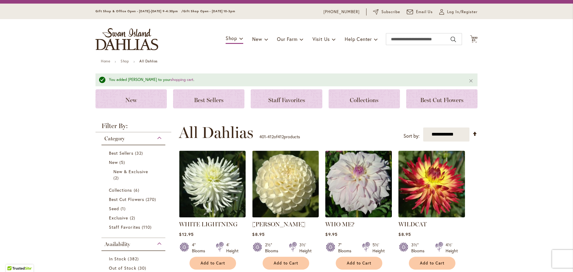
scroll to position [0, 0]
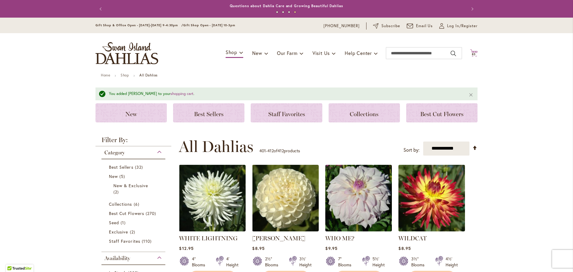
click at [472, 54] on span "83" at bounding box center [474, 54] width 4 height 4
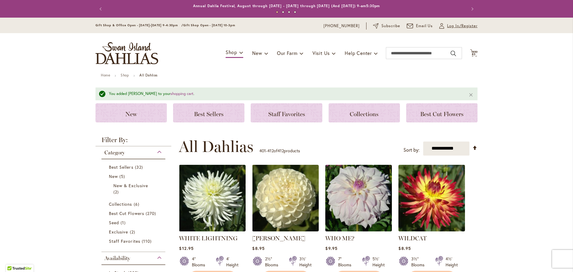
click at [459, 24] on span "Log In/Register" at bounding box center [462, 26] width 30 height 6
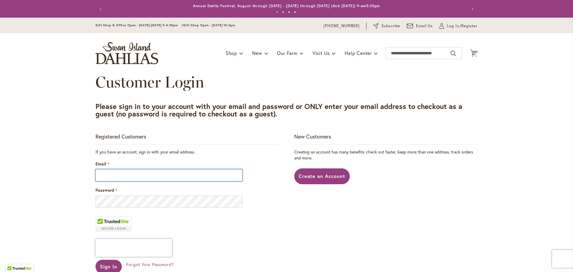
click at [221, 175] on input "Email" at bounding box center [169, 175] width 147 height 12
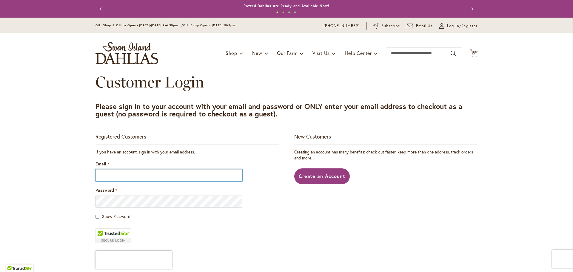
type input "**********"
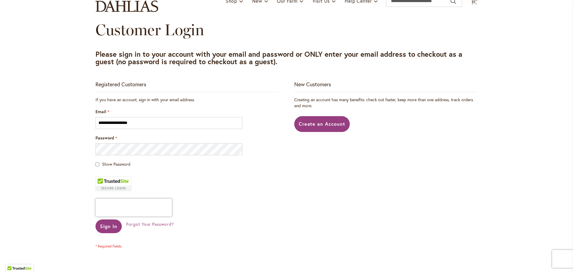
scroll to position [53, 0]
click at [110, 228] on span "Sign In" at bounding box center [108, 226] width 17 height 6
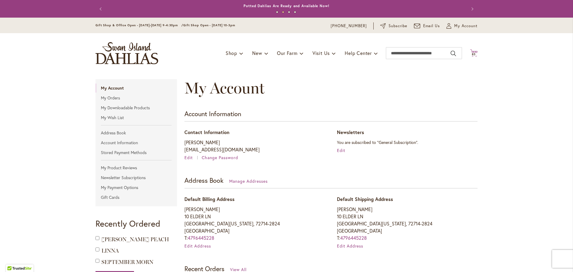
click at [472, 54] on span "83" at bounding box center [474, 54] width 4 height 4
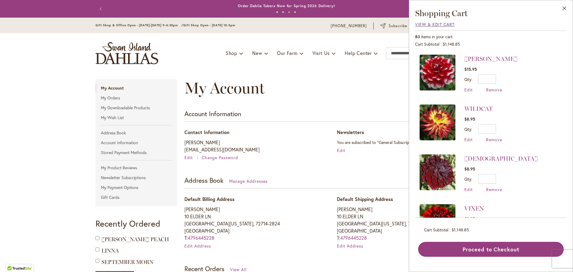
click at [445, 26] on span "View & Edit Cart" at bounding box center [434, 24] width 39 height 6
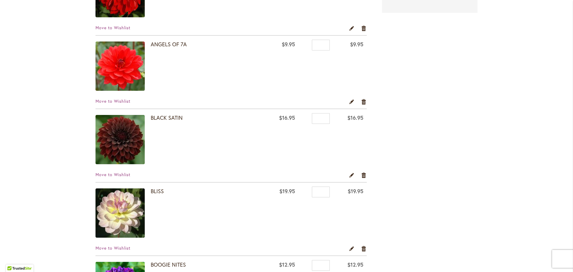
scroll to position [245, 0]
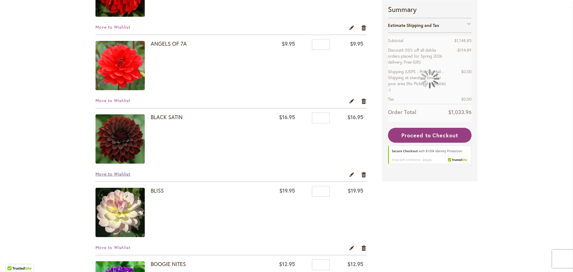
click at [120, 172] on span "Move to Wishlist" at bounding box center [113, 174] width 35 height 6
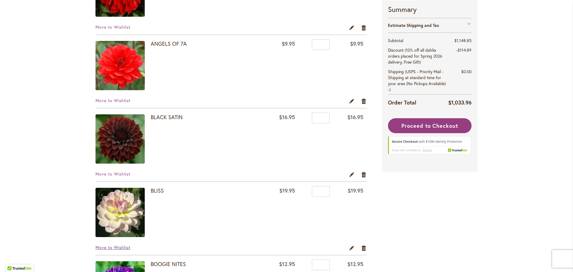
click at [105, 247] on span "Move to Wishlist" at bounding box center [113, 248] width 35 height 6
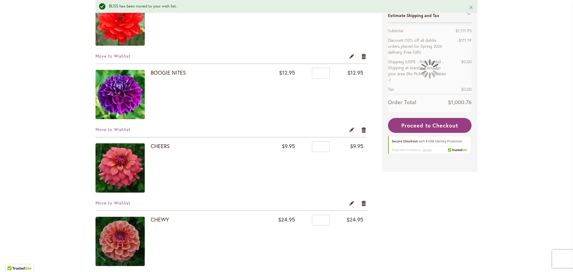
scroll to position [307, 0]
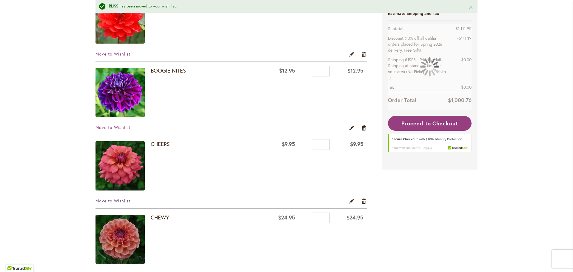
click at [119, 200] on span "Move to Wishlist" at bounding box center [113, 201] width 35 height 6
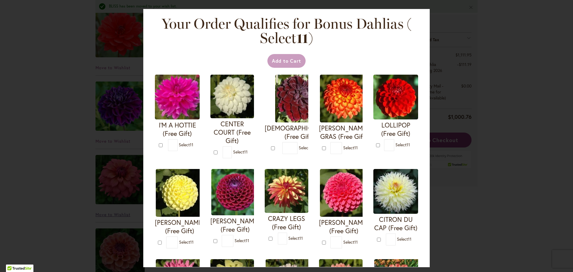
scroll to position [322, 0]
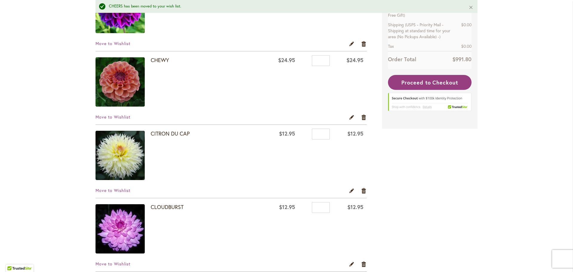
scroll to position [391, 0]
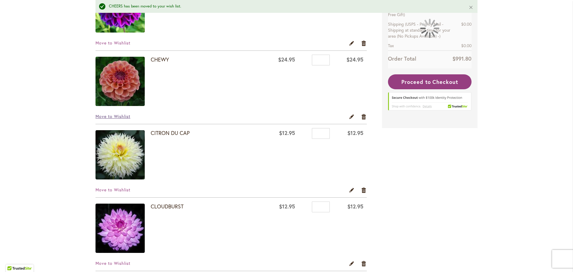
click at [122, 118] on span "Move to Wishlist" at bounding box center [113, 116] width 35 height 6
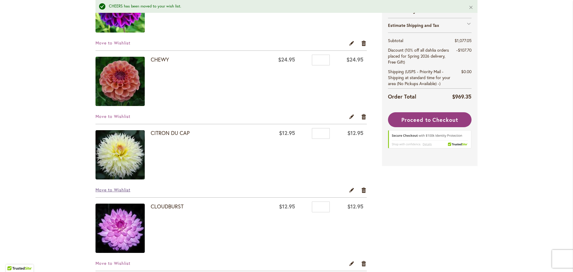
click at [118, 189] on span "Move to Wishlist" at bounding box center [113, 190] width 35 height 6
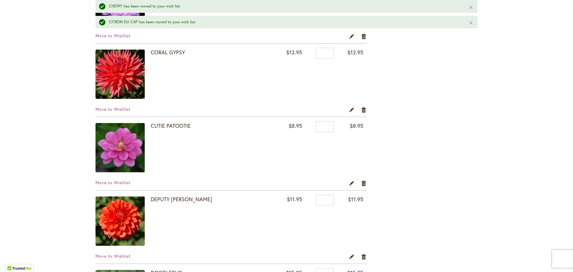
scroll to position [491, 0]
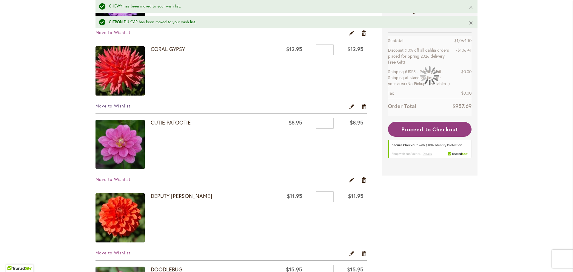
click at [122, 108] on span "Move to Wishlist" at bounding box center [113, 106] width 35 height 6
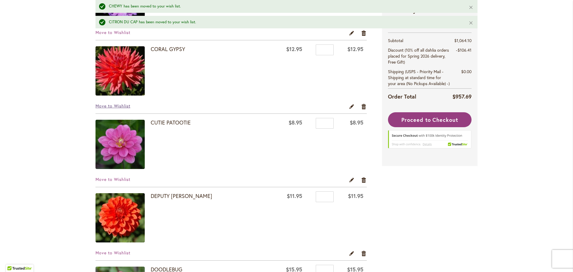
scroll to position [589, 0]
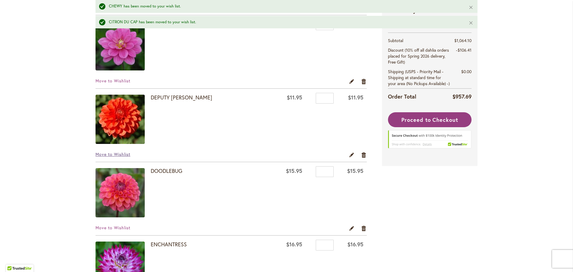
click at [119, 155] on span "Move to Wishlist" at bounding box center [113, 154] width 35 height 6
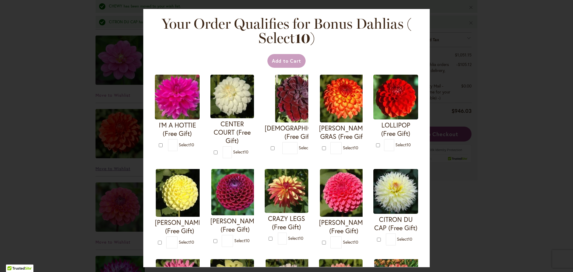
scroll to position [604, 0]
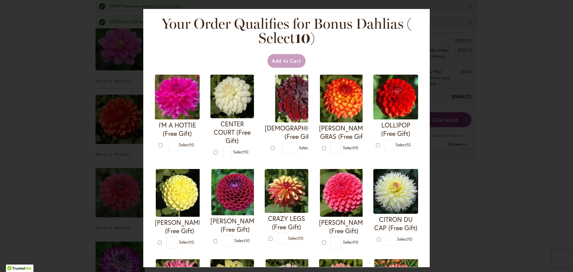
click at [59, 185] on div "Your Order Qualifies for Bonus Dahlias ( Select 10 ) Add to Cart I'M A HOTTIE (…" at bounding box center [286, 136] width 573 height 272
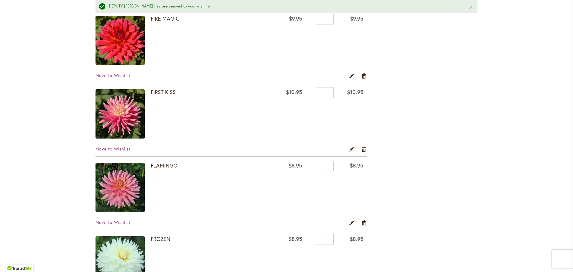
scroll to position [1023, 0]
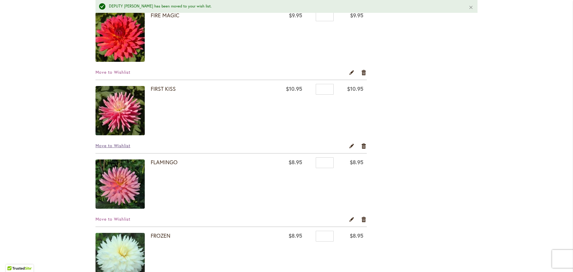
click at [125, 147] on span "Move to Wishlist" at bounding box center [113, 146] width 35 height 6
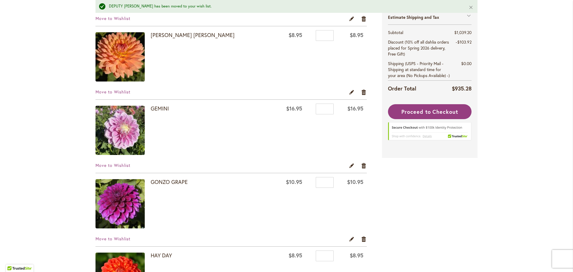
scroll to position [1300, 0]
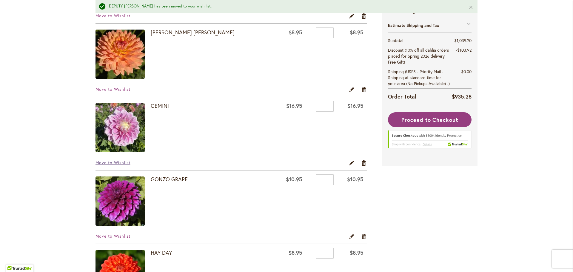
click at [121, 162] on span "Move to Wishlist" at bounding box center [113, 163] width 35 height 6
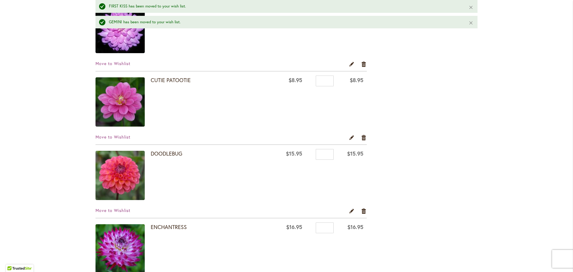
scroll to position [461, 0]
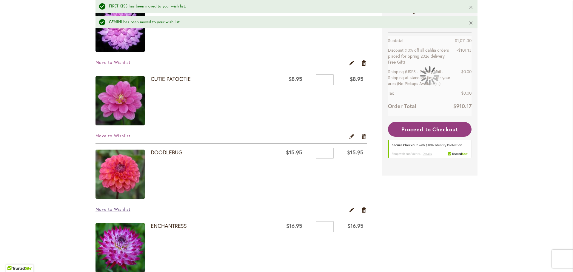
click at [116, 211] on span "Move to Wishlist" at bounding box center [113, 209] width 35 height 6
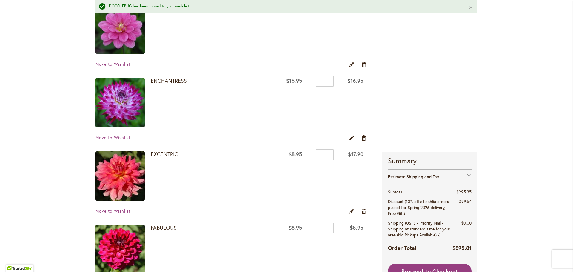
scroll to position [498, 0]
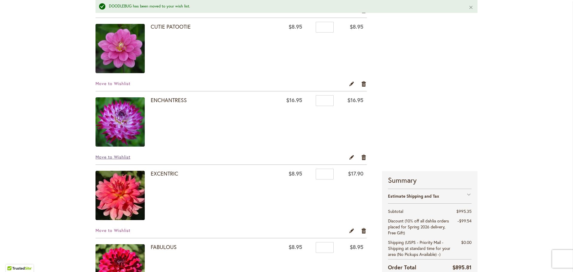
click at [109, 156] on span "Move to Wishlist" at bounding box center [113, 157] width 35 height 6
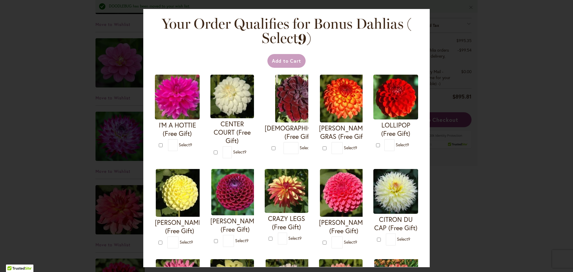
click at [54, 145] on div "Your Order Qualifies for Bonus Dahlias ( Select 9 ) Add to Cart I'M A HOTTIE (F…" at bounding box center [286, 136] width 573 height 272
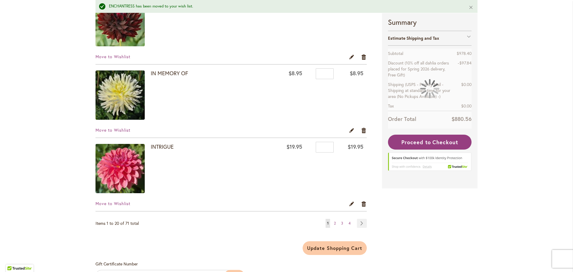
scroll to position [1406, 0]
click at [120, 205] on span "Move to Wishlist" at bounding box center [113, 204] width 35 height 6
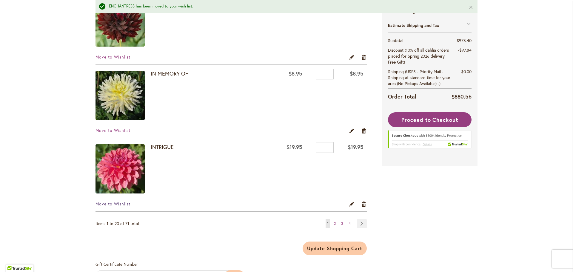
scroll to position [1420, 0]
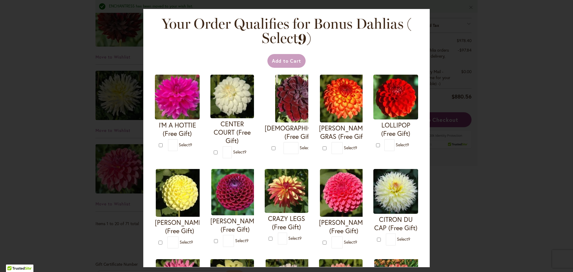
click at [518, 174] on div "Your Order Qualifies for Bonus Dahlias ( Select 9 ) Add to Cart I'M A HOTTIE (F…" at bounding box center [286, 136] width 573 height 272
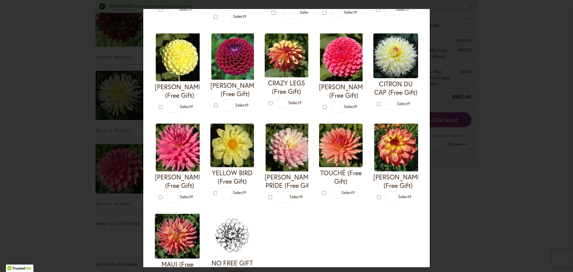
scroll to position [138, 0]
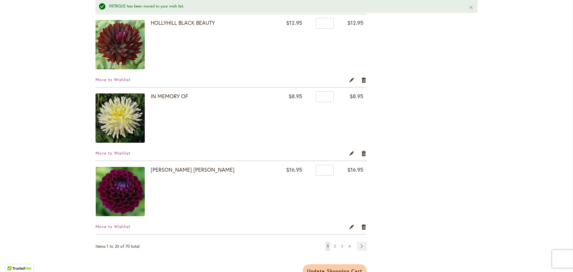
scroll to position [1439, 0]
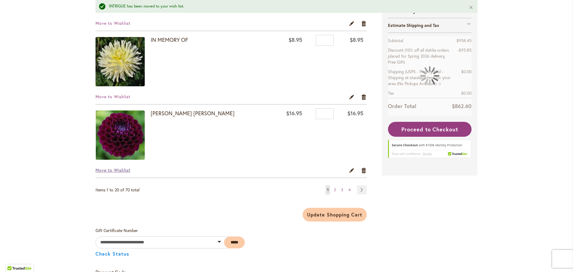
click at [119, 171] on span "Move to Wishlist" at bounding box center [113, 170] width 35 height 6
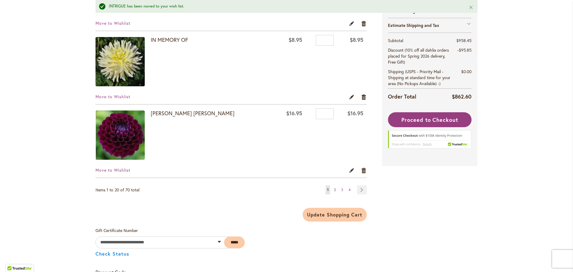
click at [334, 191] on span "2" at bounding box center [335, 190] width 2 height 4
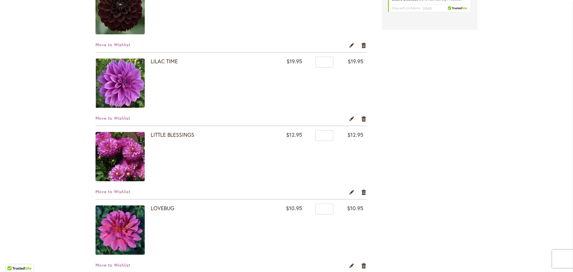
scroll to position [229, 0]
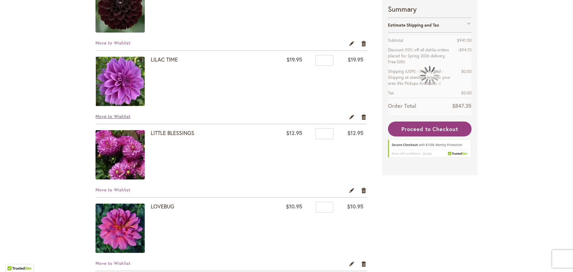
click at [126, 118] on span "Move to Wishlist" at bounding box center [113, 116] width 35 height 6
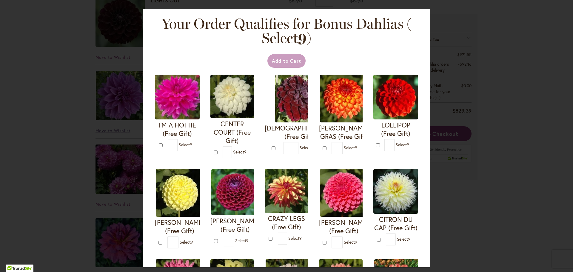
scroll to position [243, 0]
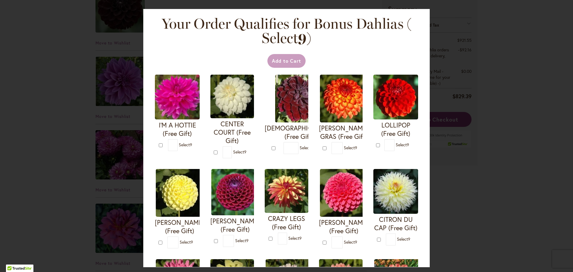
click at [514, 176] on div "Your Order Qualifies for Bonus Dahlias ( Select 9 ) Add to Cart I'M A HOTTIE (F…" at bounding box center [286, 136] width 573 height 272
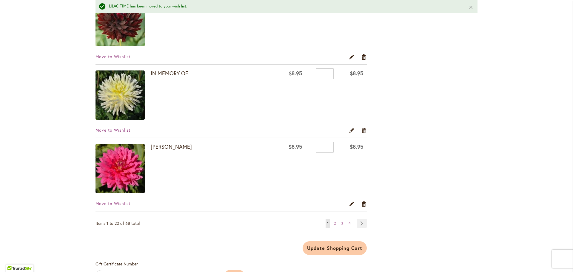
scroll to position [1407, 0]
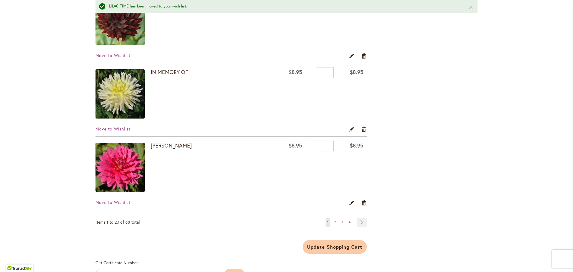
click at [334, 223] on span "2" at bounding box center [335, 222] width 2 height 4
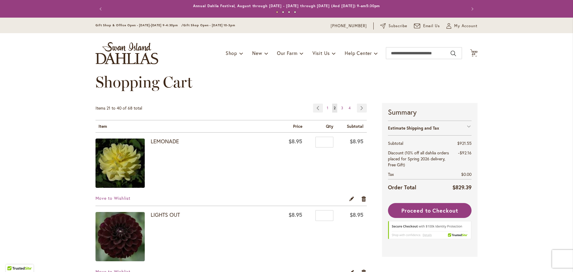
scroll to position [113, 0]
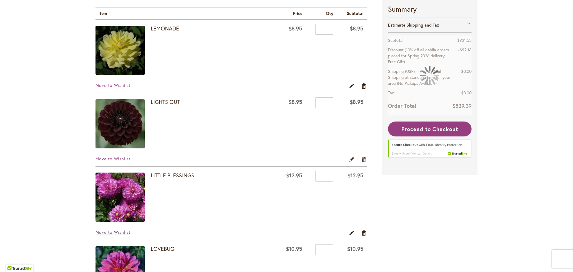
click at [116, 235] on span "Move to Wishlist" at bounding box center [113, 232] width 35 height 6
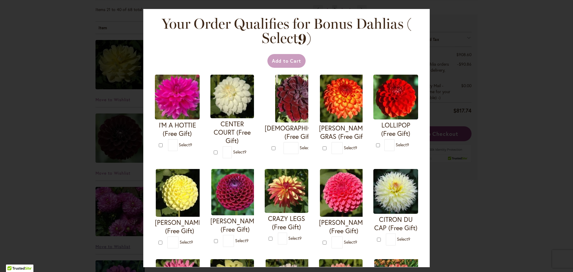
scroll to position [127, 0]
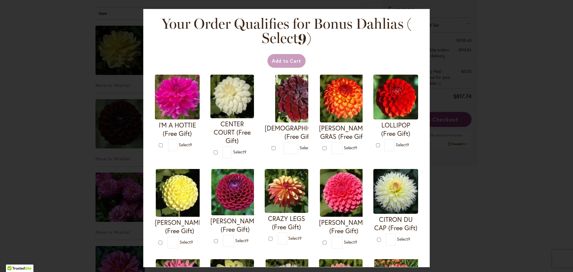
click at [485, 190] on div "Your Order Qualifies for Bonus Dahlias ( Select 9 ) Add to Cart I'M A HOTTIE (F…" at bounding box center [286, 136] width 573 height 272
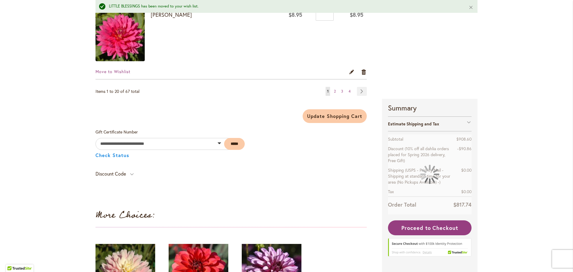
scroll to position [1523, 0]
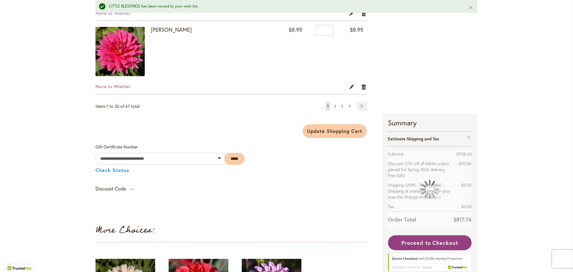
click at [334, 111] on link "Page 2" at bounding box center [335, 106] width 5 height 9
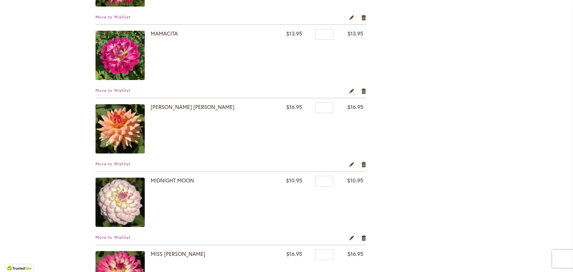
scroll to position [404, 0]
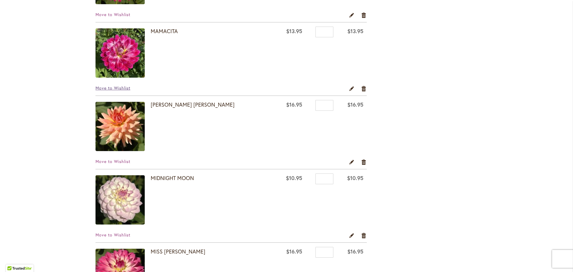
click at [112, 90] on span "Move to Wishlist" at bounding box center [113, 88] width 35 height 6
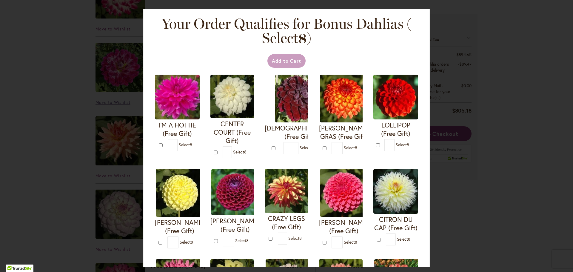
scroll to position [418, 0]
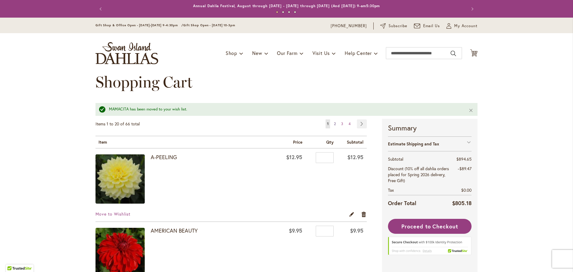
click at [334, 123] on link "Page 2" at bounding box center [335, 123] width 5 height 9
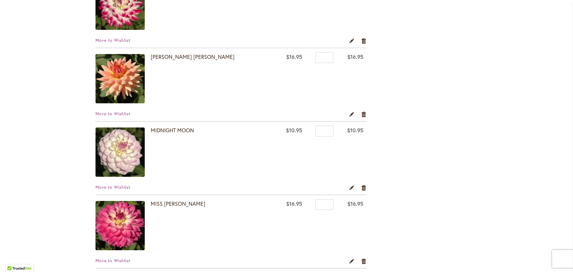
scroll to position [375, 0]
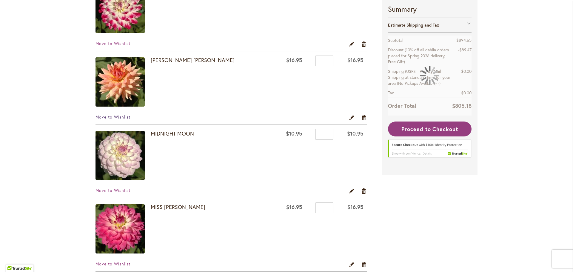
click at [124, 119] on span "Move to Wishlist" at bounding box center [113, 117] width 35 height 6
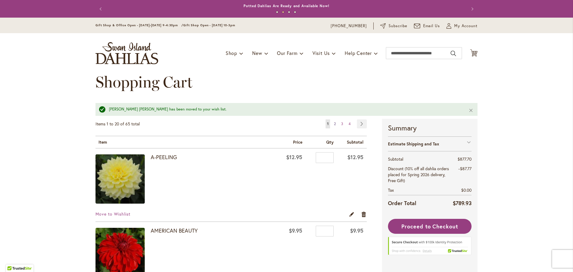
click at [334, 124] on span "2" at bounding box center [335, 124] width 2 height 4
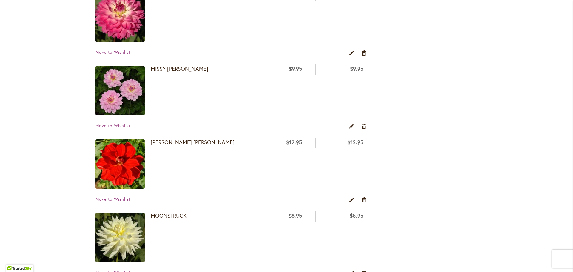
scroll to position [512, 0]
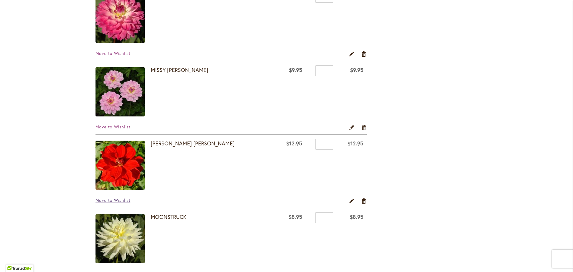
click at [118, 199] on span "Move to Wishlist" at bounding box center [113, 200] width 35 height 6
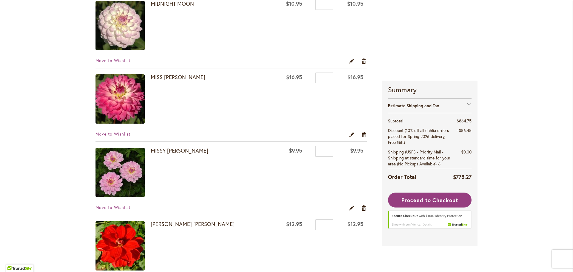
scroll to position [427, 0]
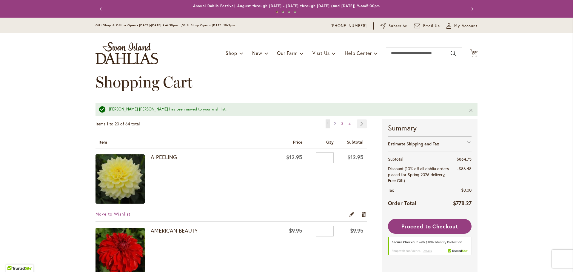
click at [334, 123] on span "2" at bounding box center [335, 124] width 2 height 4
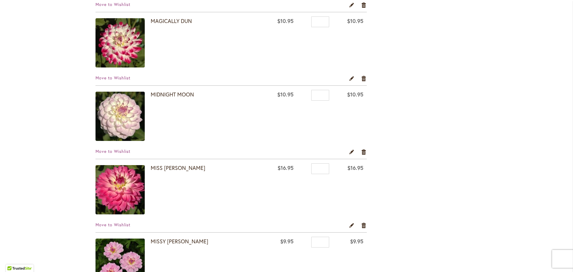
scroll to position [341, 0]
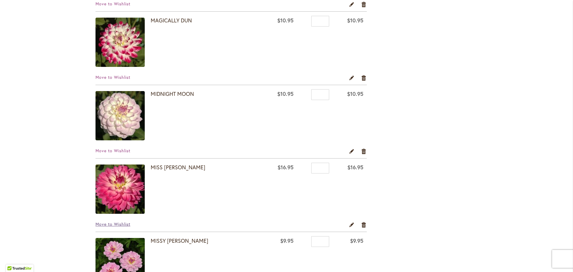
click at [119, 227] on span "Move to Wishlist" at bounding box center [113, 224] width 35 height 6
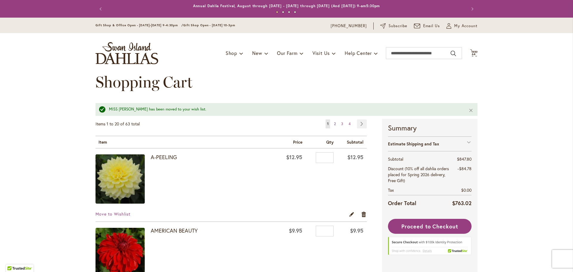
click at [334, 120] on link "Page 2" at bounding box center [335, 123] width 5 height 9
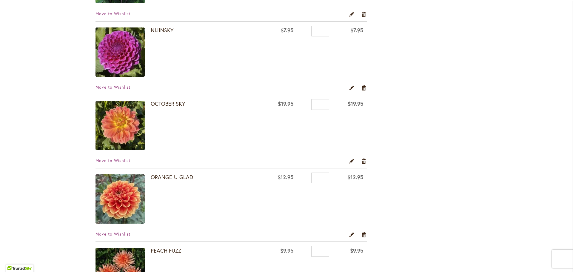
scroll to position [704, 0]
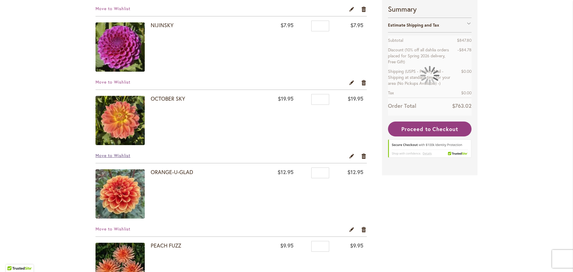
click at [121, 157] on span "Move to Wishlist" at bounding box center [113, 156] width 35 height 6
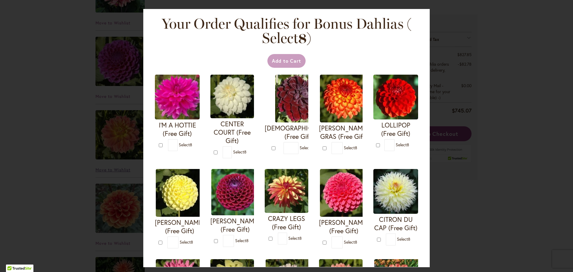
scroll to position [718, 0]
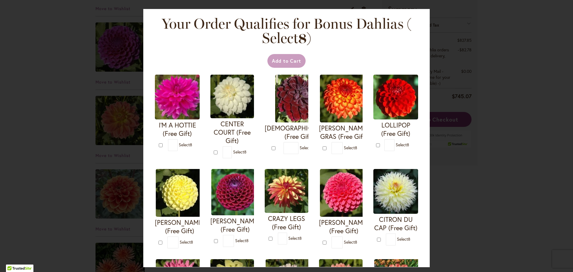
click at [517, 200] on div "Your Order Qualifies for Bonus Dahlias ( Select 8 ) Add to Cart I'M A HOTTIE (F…" at bounding box center [286, 136] width 573 height 272
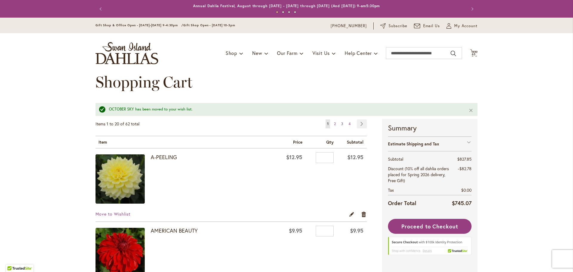
click at [341, 124] on span "3" at bounding box center [342, 124] width 2 height 4
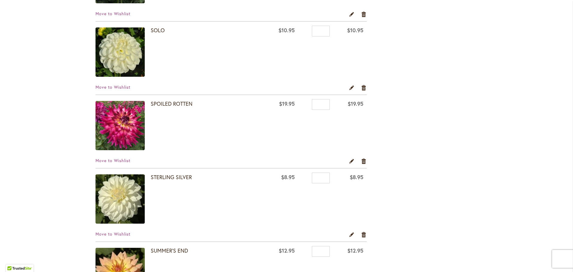
scroll to position [260, 0]
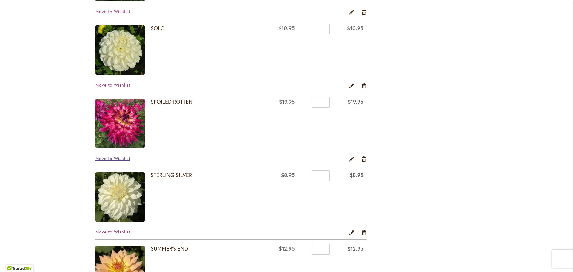
click at [117, 160] on span "Move to Wishlist" at bounding box center [113, 159] width 35 height 6
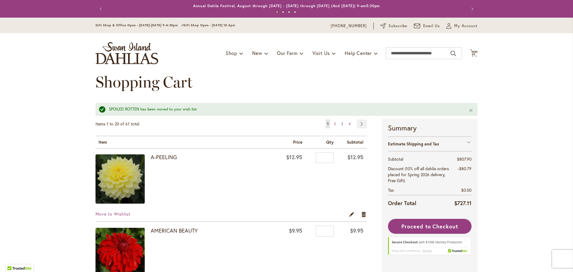
click at [341, 121] on link "Page 3" at bounding box center [342, 123] width 5 height 9
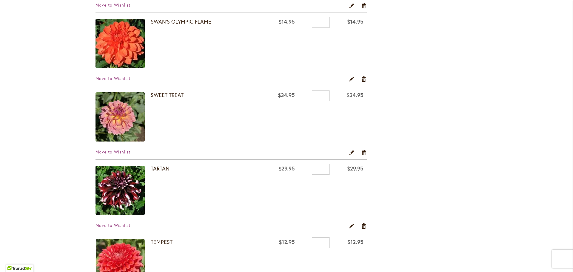
scroll to position [487, 0]
click at [121, 153] on span "Move to Wishlist" at bounding box center [113, 152] width 35 height 6
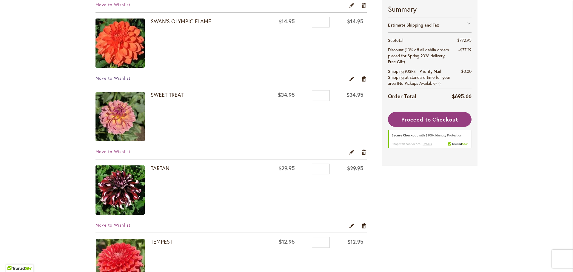
click at [117, 80] on span "Move to Wishlist" at bounding box center [113, 78] width 35 height 6
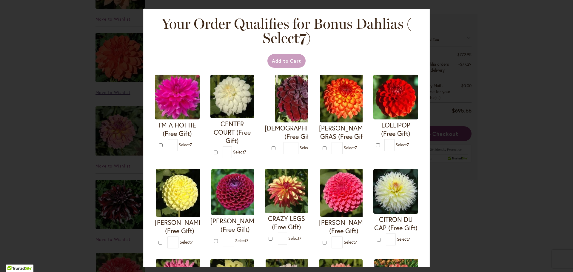
scroll to position [502, 0]
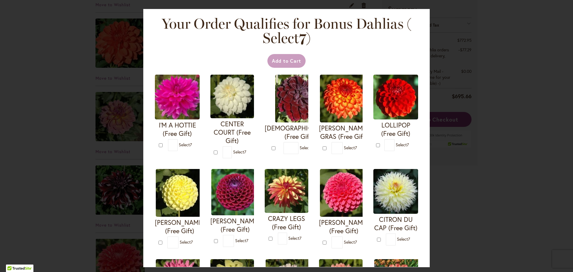
click at [522, 145] on div "Your Order Qualifies for Bonus Dahlias ( Select 7 ) Add to Cart I'M A HOTTIE (F…" at bounding box center [286, 136] width 573 height 272
click at [515, 158] on div "Your Order Qualifies for Bonus Dahlias ( Select 7 ) Add to Cart I'M A HOTTIE (F…" at bounding box center [286, 136] width 573 height 272
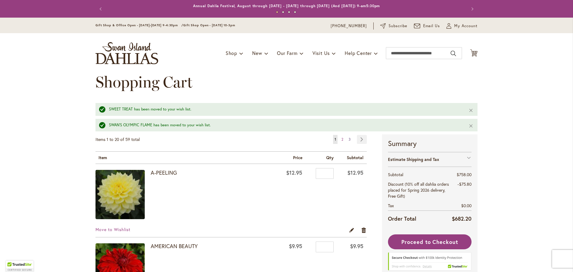
click at [349, 141] on span "3" at bounding box center [350, 139] width 2 height 4
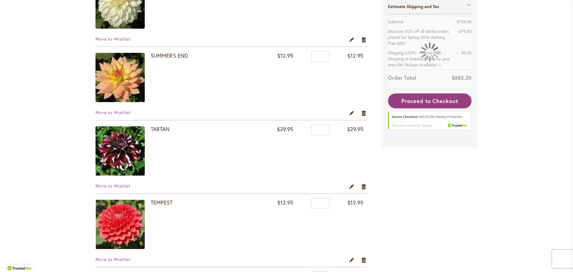
scroll to position [380, 0]
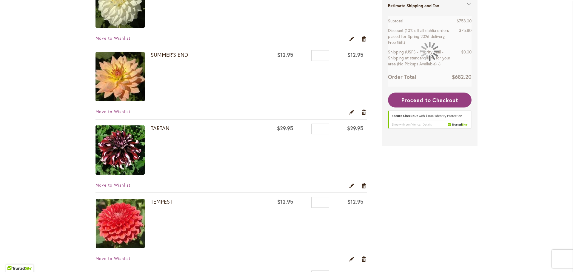
click at [118, 191] on div "Move to Wishlist Edit Remove item" at bounding box center [231, 187] width 271 height 10
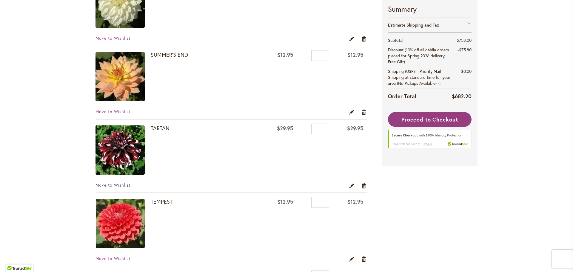
click at [121, 187] on span "Move to Wishlist" at bounding box center [113, 185] width 35 height 6
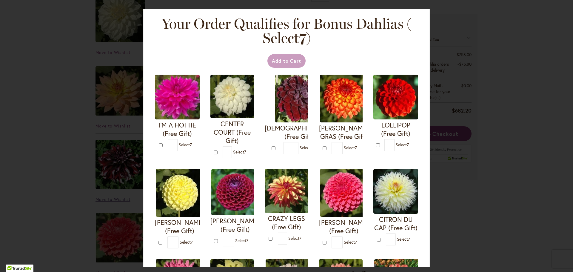
scroll to position [395, 0]
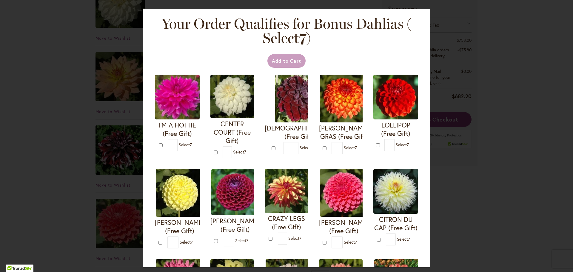
click at [512, 205] on div "Your Order Qualifies for Bonus Dahlias ( Select 7 ) Add to Cart I'M A HOTTIE (F…" at bounding box center [286, 136] width 573 height 272
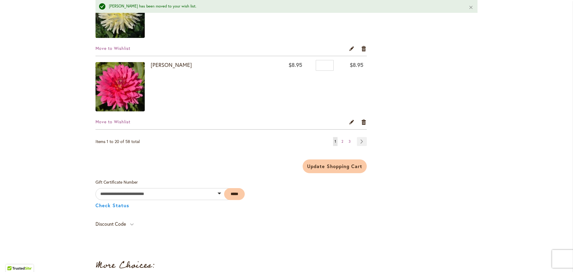
scroll to position [1492, 0]
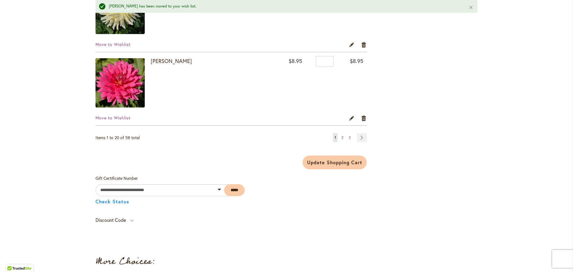
click at [342, 136] on span "2" at bounding box center [343, 137] width 2 height 4
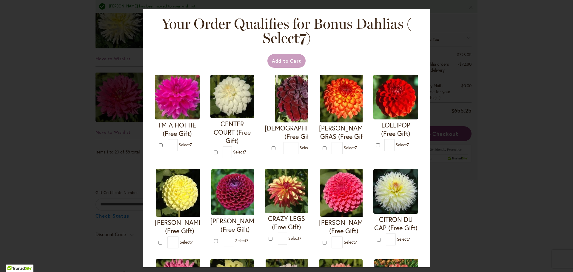
scroll to position [1506, 0]
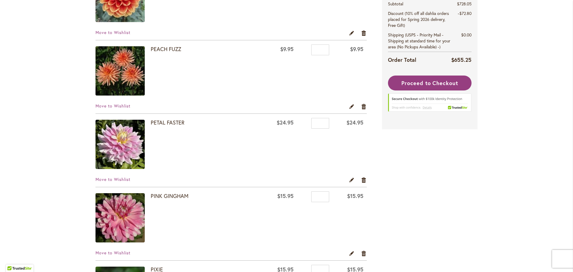
scroll to position [829, 0]
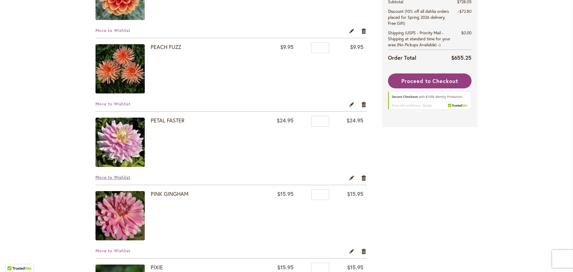
click at [118, 179] on span "Move to Wishlist" at bounding box center [113, 177] width 35 height 6
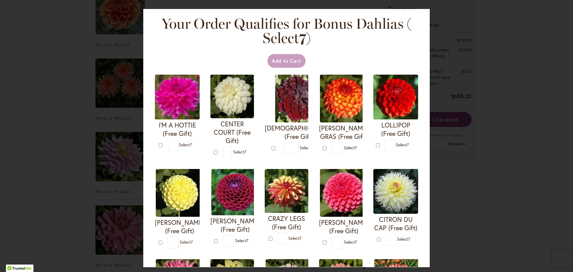
click at [514, 207] on div "Your Order Qualifies for Bonus Dahlias ( Select 7 ) Add to Cart I'M A HOTTIE (F…" at bounding box center [286, 136] width 573 height 272
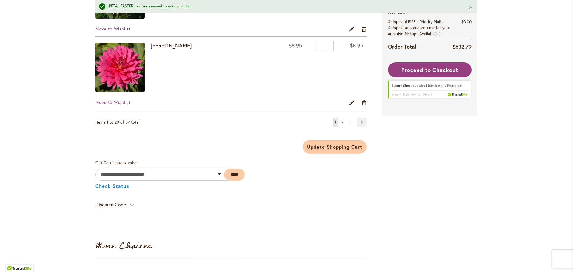
scroll to position [1508, 0]
click at [342, 122] on span "2" at bounding box center [343, 121] width 2 height 4
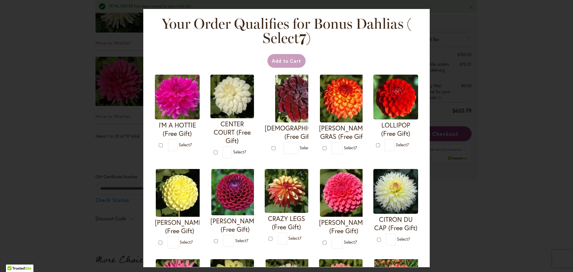
click at [512, 210] on div "Your Order Qualifies for Bonus Dahlias ( Select 7 ) Add to Cart I'M A HOTTIE (F…" at bounding box center [286, 136] width 573 height 272
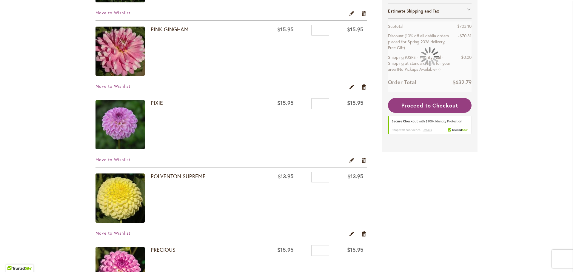
scroll to position [922, 0]
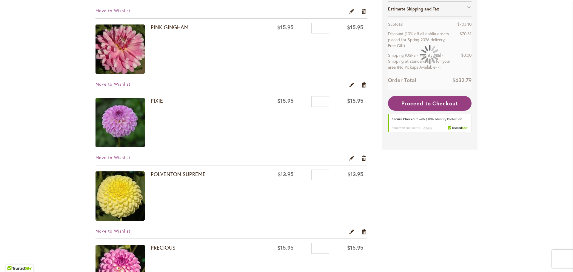
click at [118, 91] on div "Move to Wishlist Edit Remove item" at bounding box center [231, 86] width 271 height 10
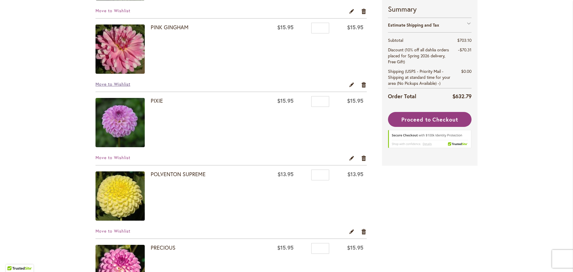
click at [114, 86] on span "Move to Wishlist" at bounding box center [113, 84] width 35 height 6
